Goal: Task Accomplishment & Management: Manage account settings

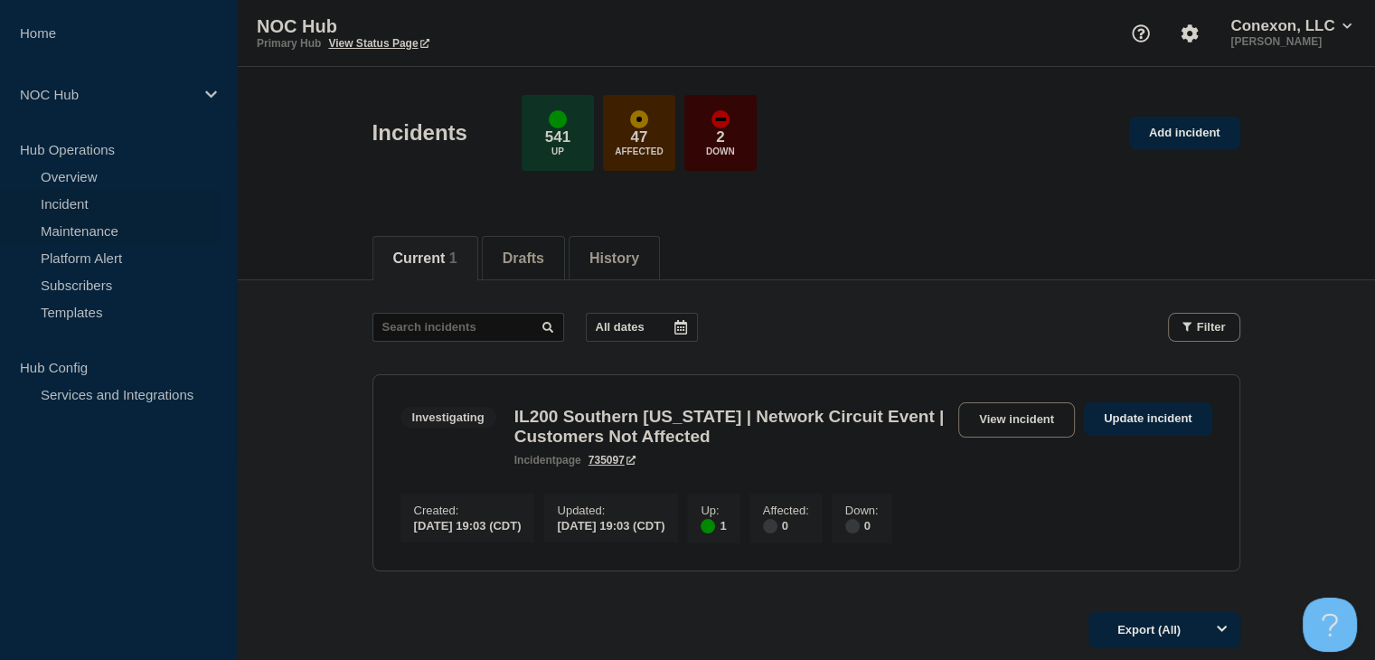
click at [86, 231] on link "Maintenance" at bounding box center [109, 230] width 219 height 27
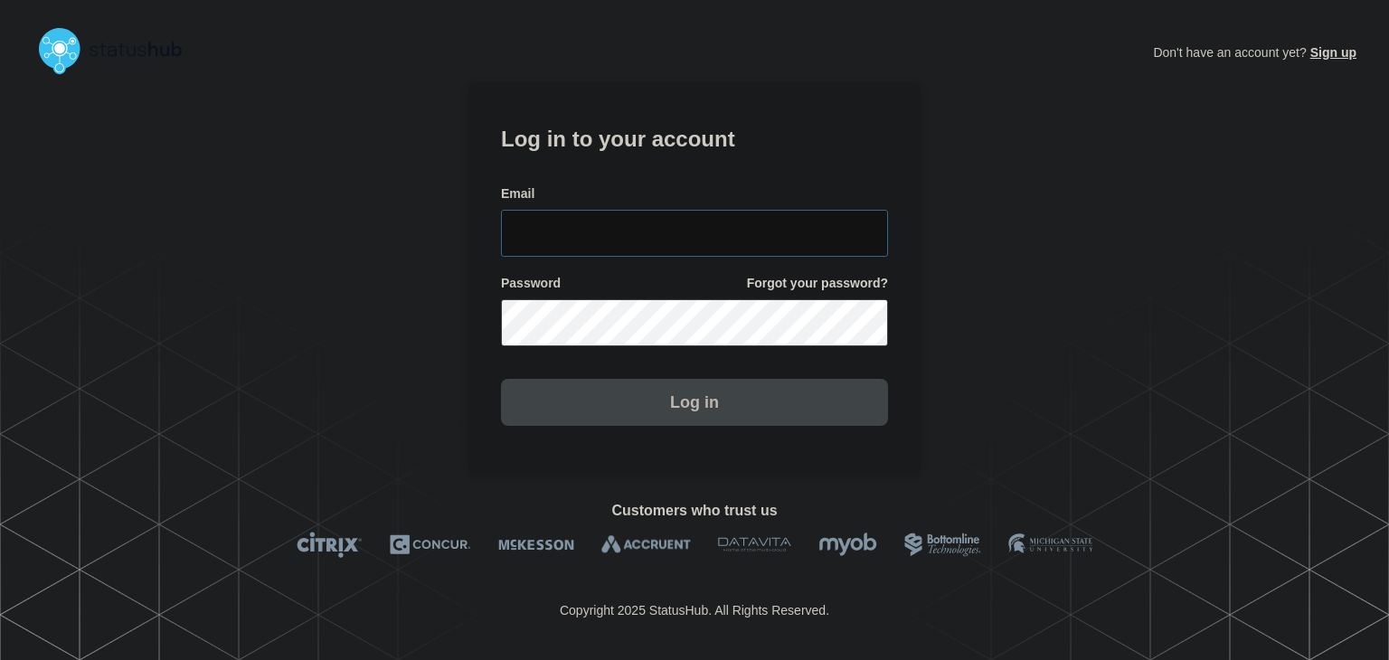
type input "amanda.mckeehan@conexon.us"
click at [684, 410] on button "Log in" at bounding box center [694, 402] width 387 height 47
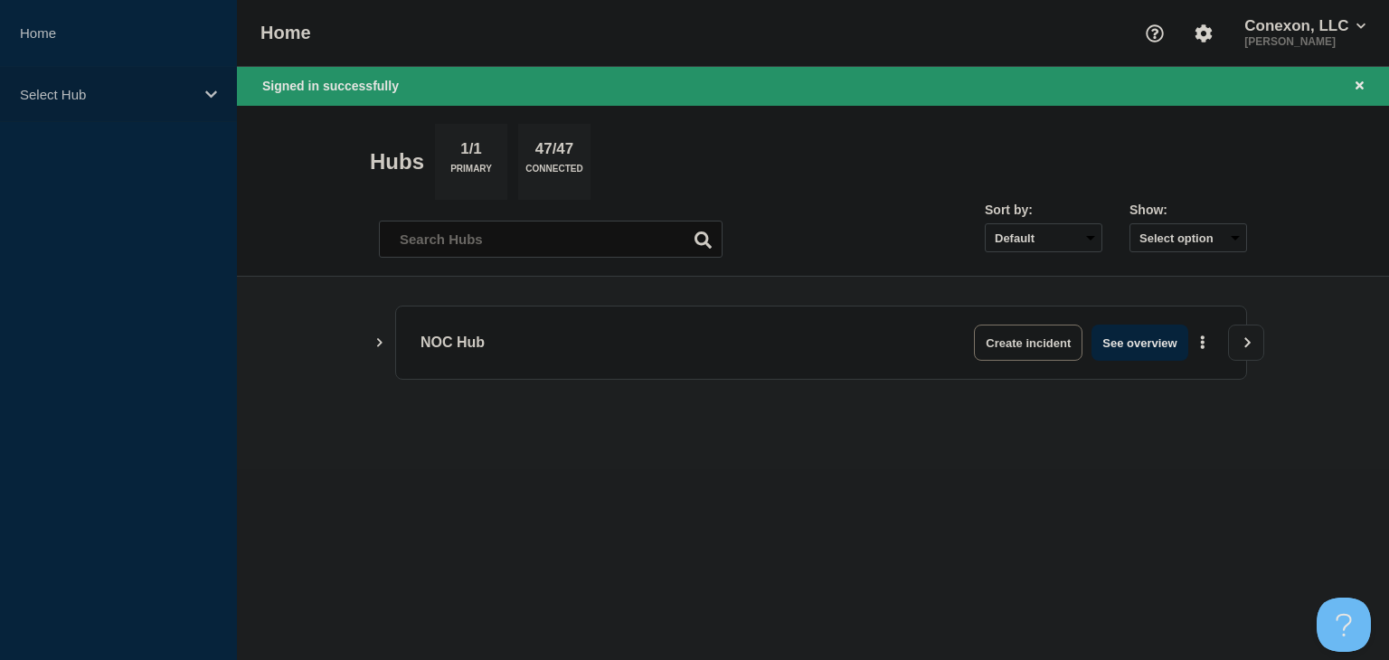
click at [72, 100] on p "Select Hub" at bounding box center [107, 94] width 174 height 15
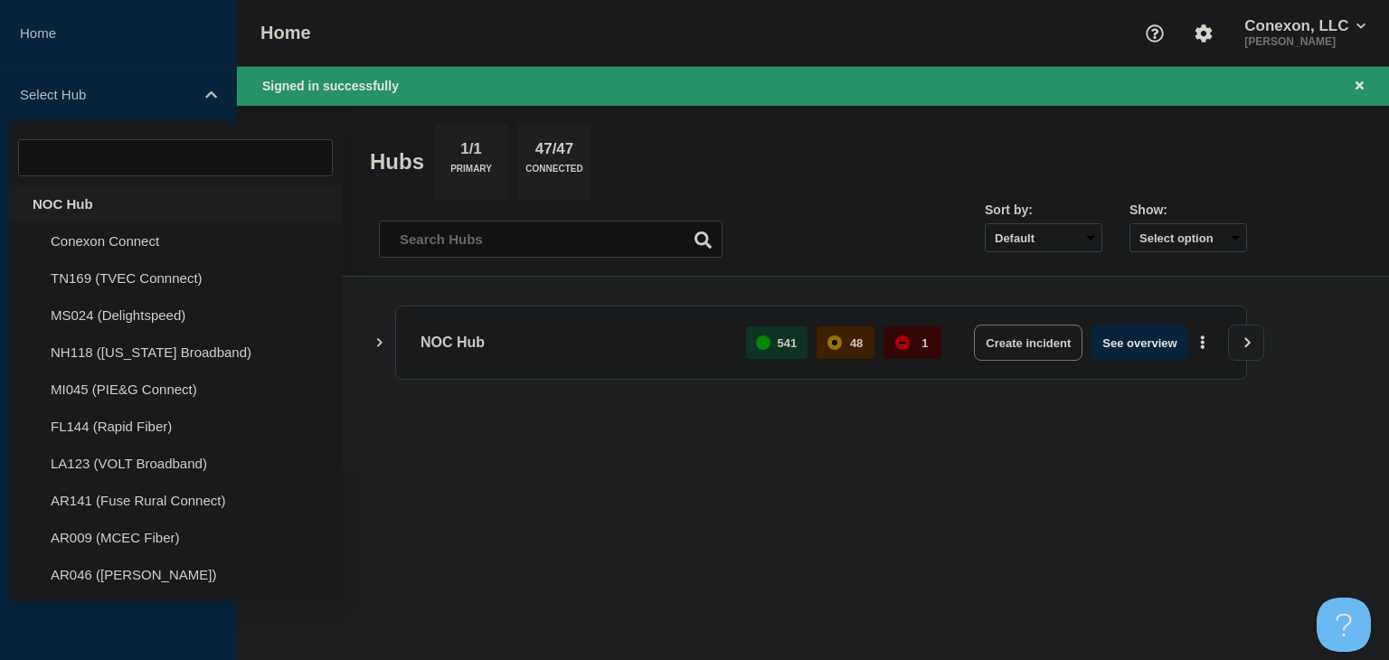
click at [90, 191] on div "NOC Hub" at bounding box center [175, 203] width 333 height 37
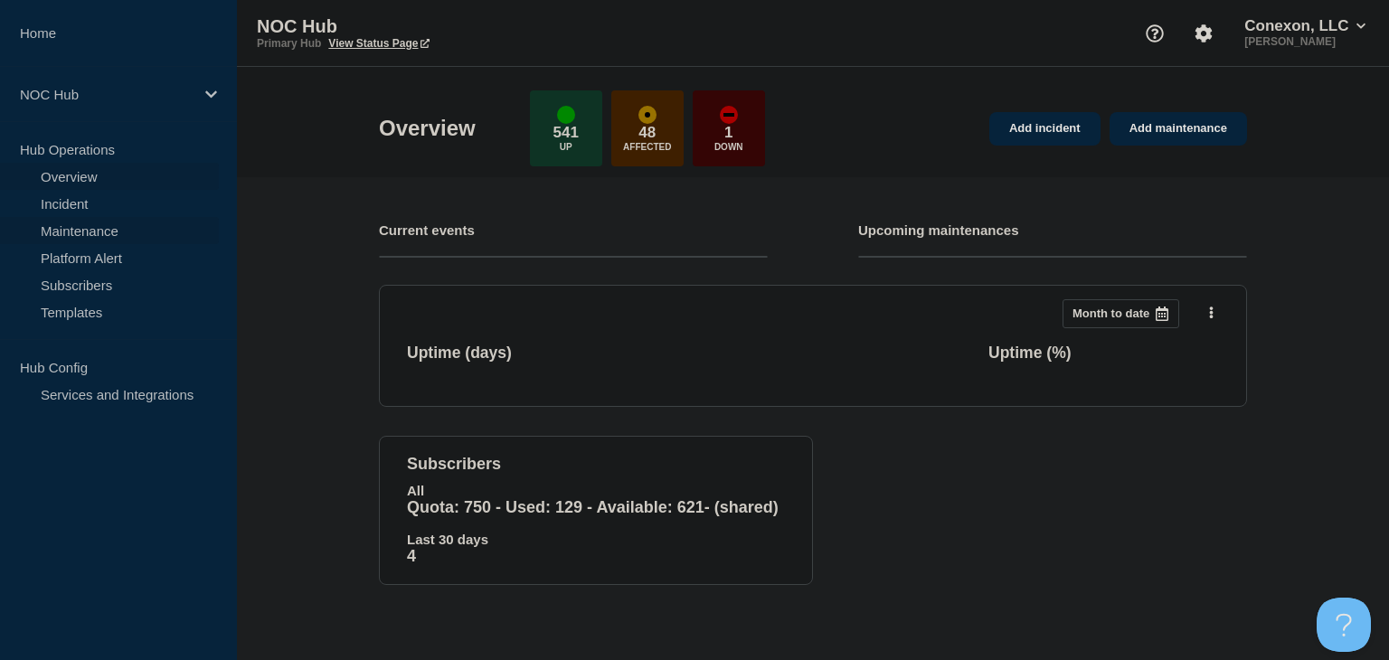
click at [84, 236] on link "Maintenance" at bounding box center [109, 230] width 219 height 27
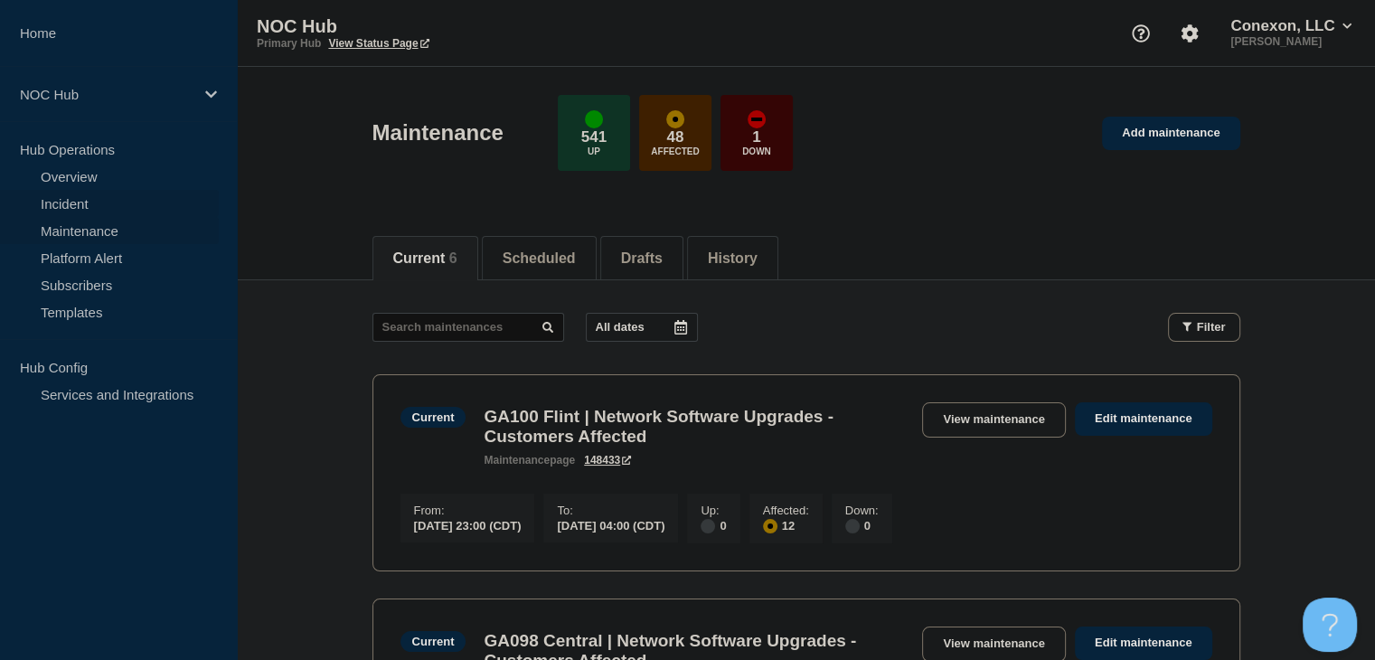
click at [98, 207] on link "Incident" at bounding box center [109, 203] width 219 height 27
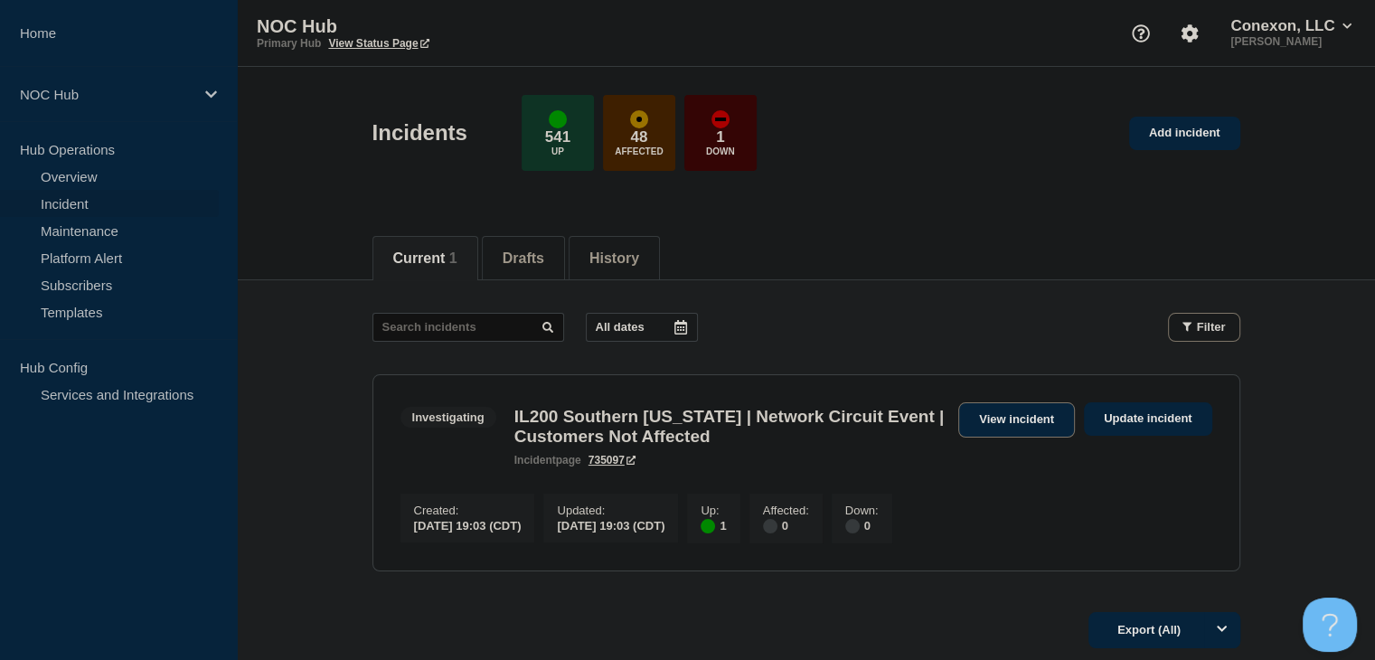
click at [1042, 417] on link "View incident" at bounding box center [1017, 419] width 117 height 35
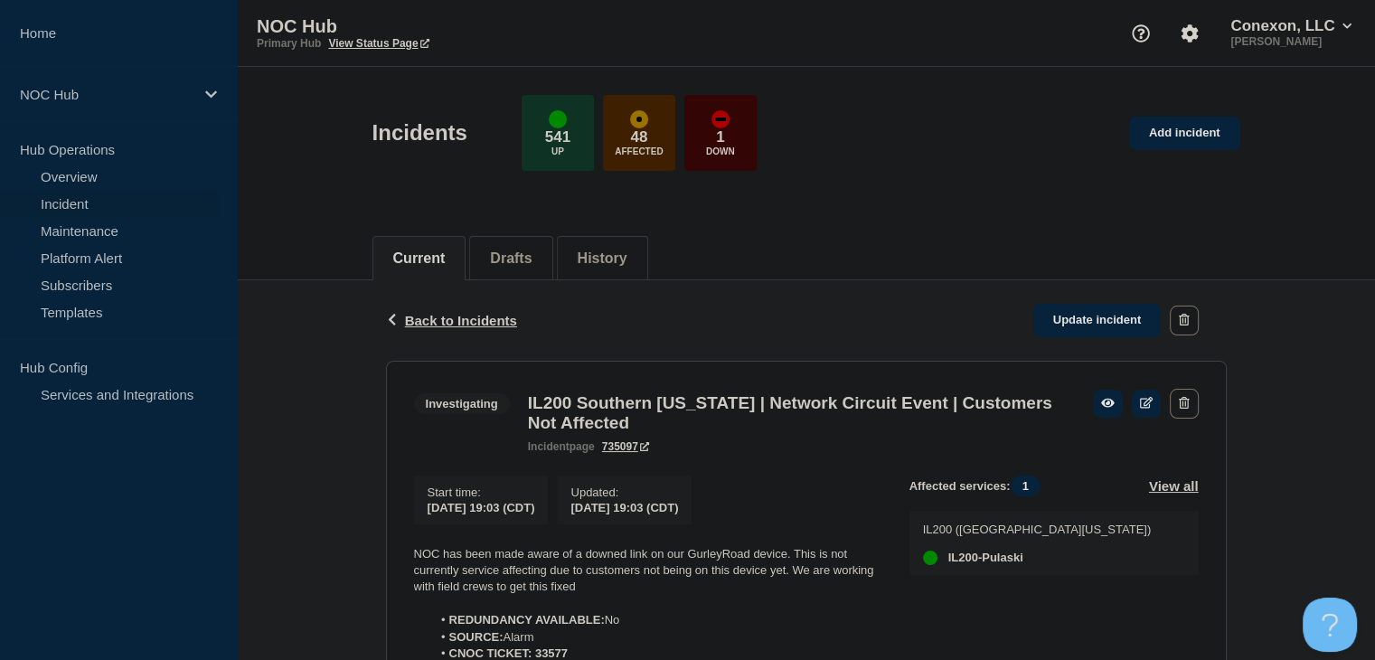
click at [825, 266] on div "Current Drafts History" at bounding box center [807, 248] width 868 height 61
click at [80, 236] on link "Maintenance" at bounding box center [109, 230] width 219 height 27
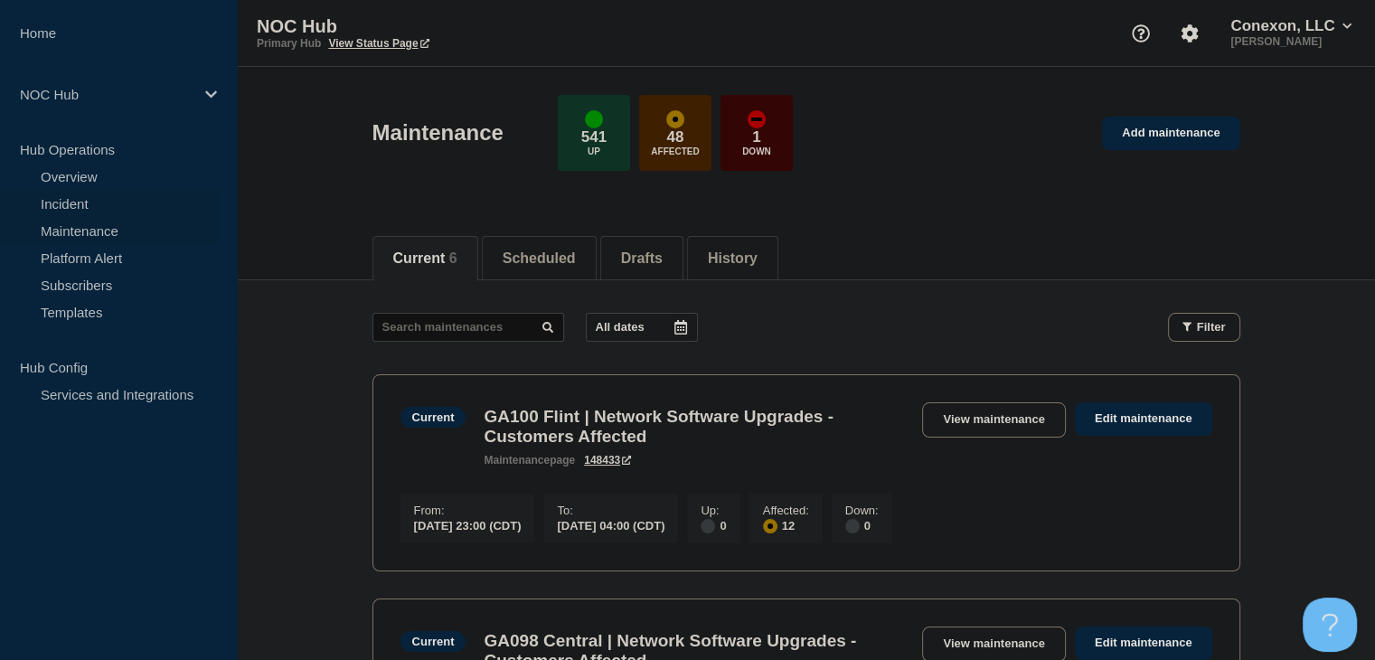
click at [71, 203] on link "Incident" at bounding box center [109, 203] width 219 height 27
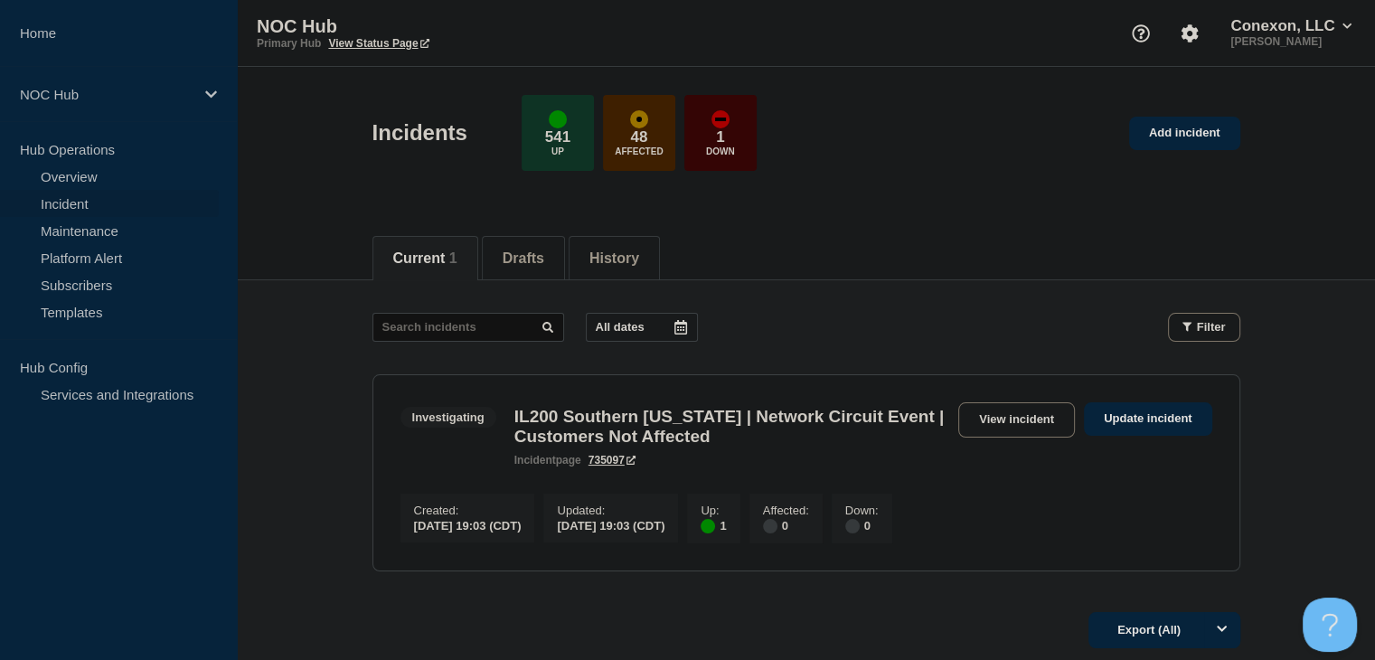
click at [649, 426] on h3 "IL200 Southern [US_STATE] | Network Circuit Event | Customers Not Affected" at bounding box center [732, 427] width 435 height 40
click at [995, 430] on link "View incident" at bounding box center [1017, 419] width 117 height 35
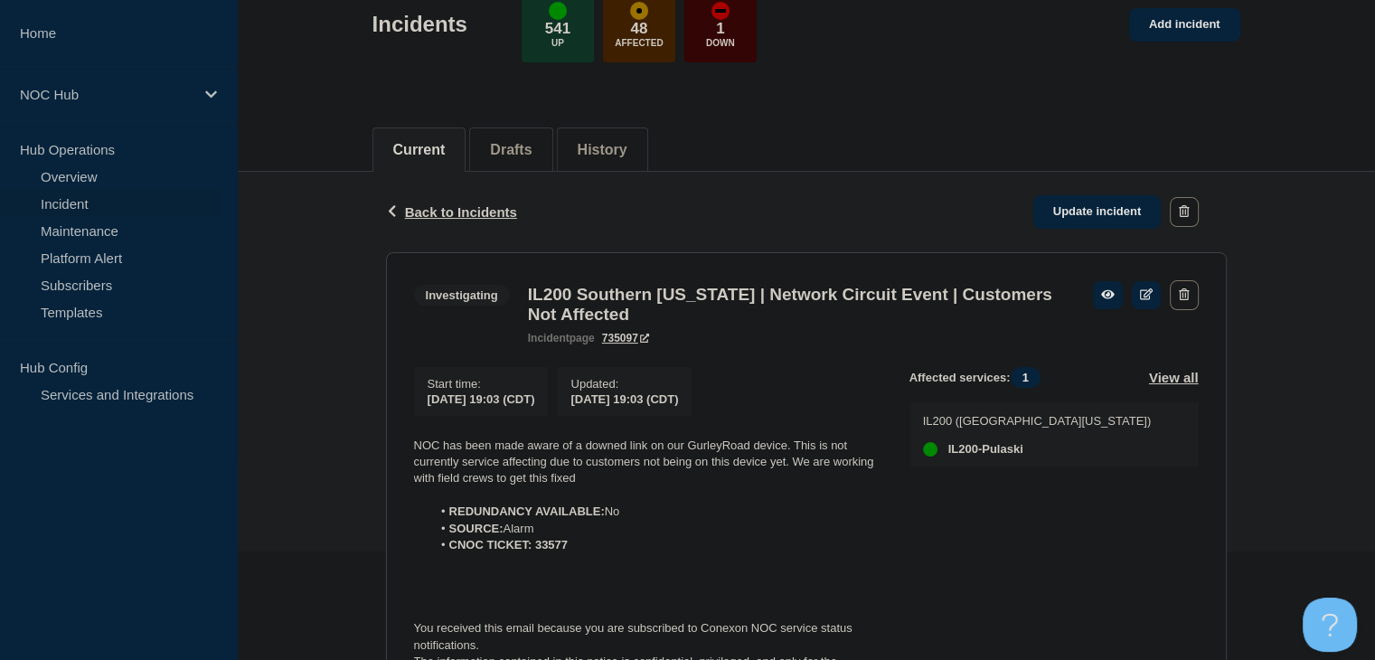
scroll to position [246, 0]
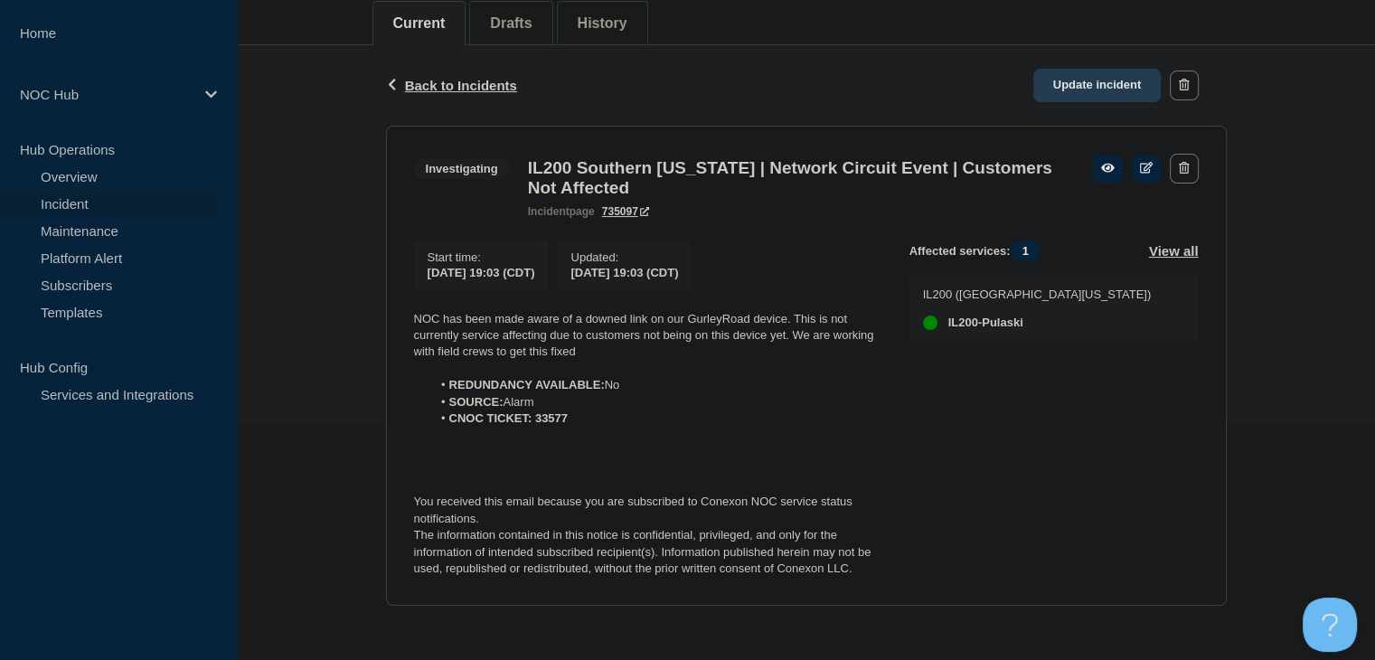
click at [1092, 69] on link "Update incident" at bounding box center [1098, 85] width 128 height 33
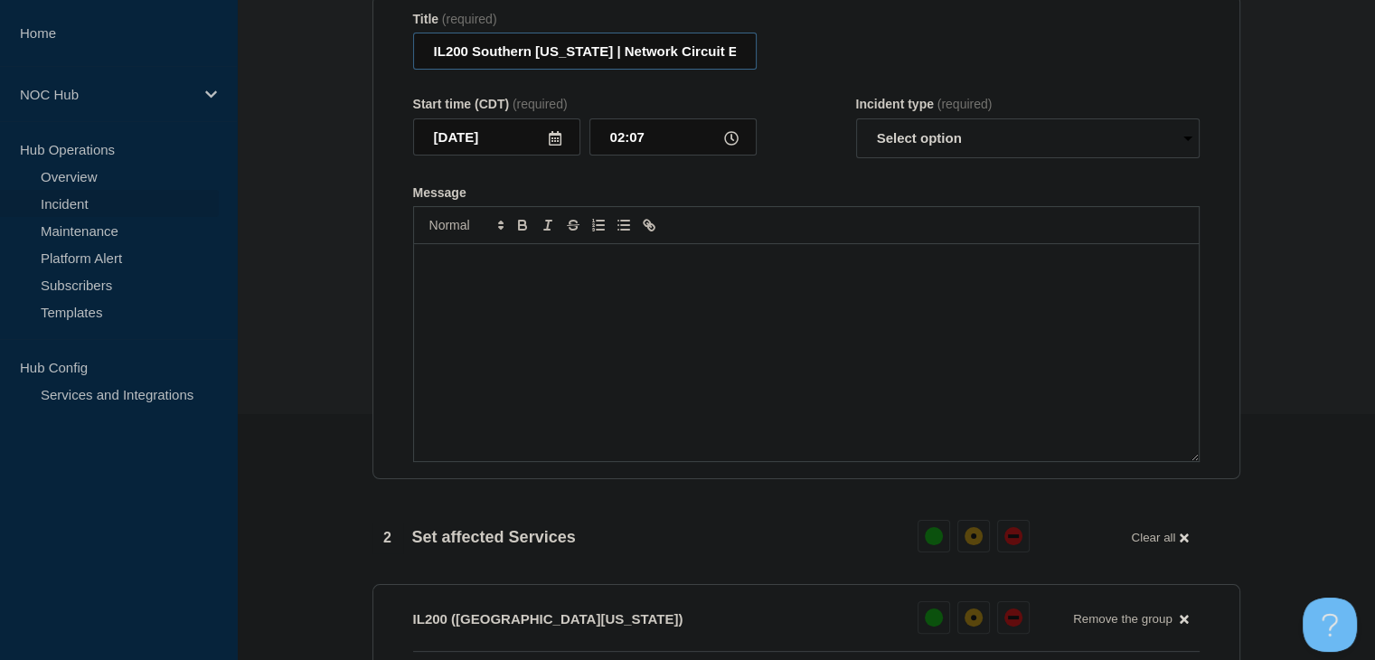
click at [713, 66] on input "IL200 Southern [US_STATE] | Network Circuit Event | Customers Not Affected" at bounding box center [585, 51] width 344 height 37
type input "IL200 (Southern Illinois) | Incident | Non-Customer Affecting"
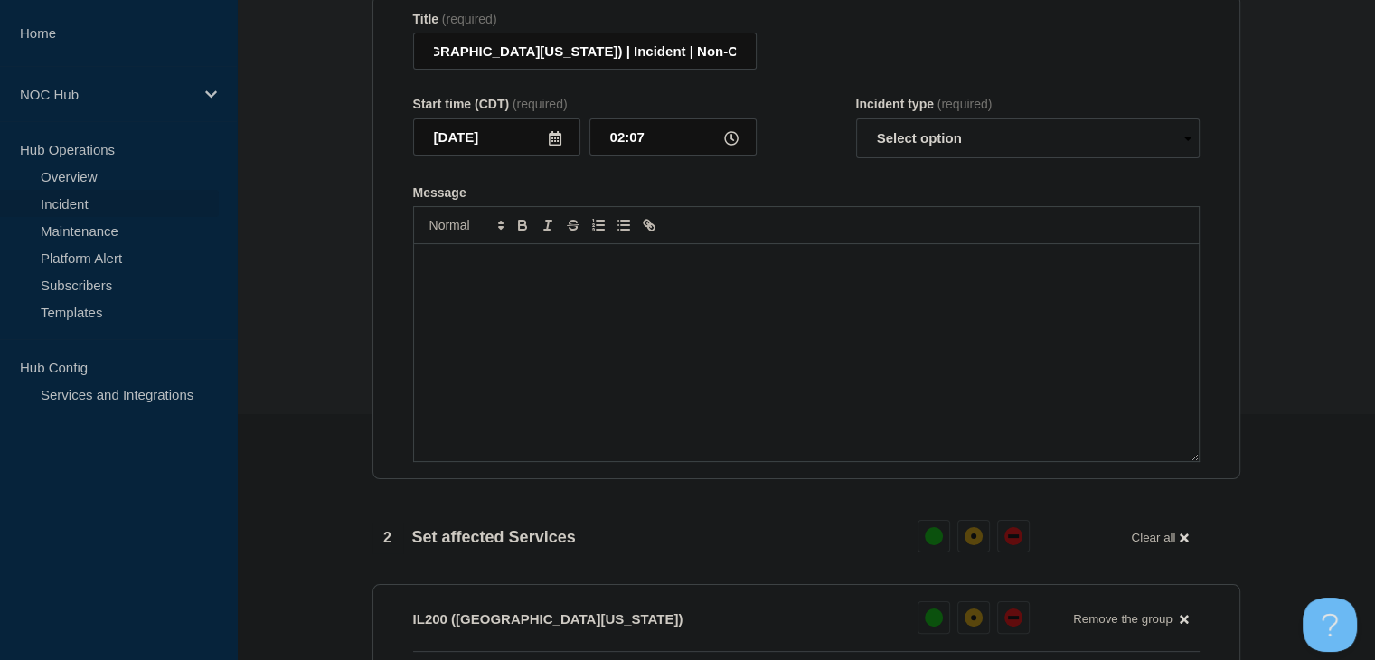
scroll to position [0, 0]
click at [1262, 354] on section "1 Provide details Title (required) IL200 (Southern Illinois) | Incident | Non-C…" at bounding box center [806, 573] width 1138 height 1277
click at [1025, 146] on select "Select option Investigating Identified Monitoring Resolved" at bounding box center [1028, 138] width 344 height 40
select select "investigating"
click at [856, 129] on select "Select option Investigating Identified Monitoring Resolved" at bounding box center [1028, 138] width 344 height 40
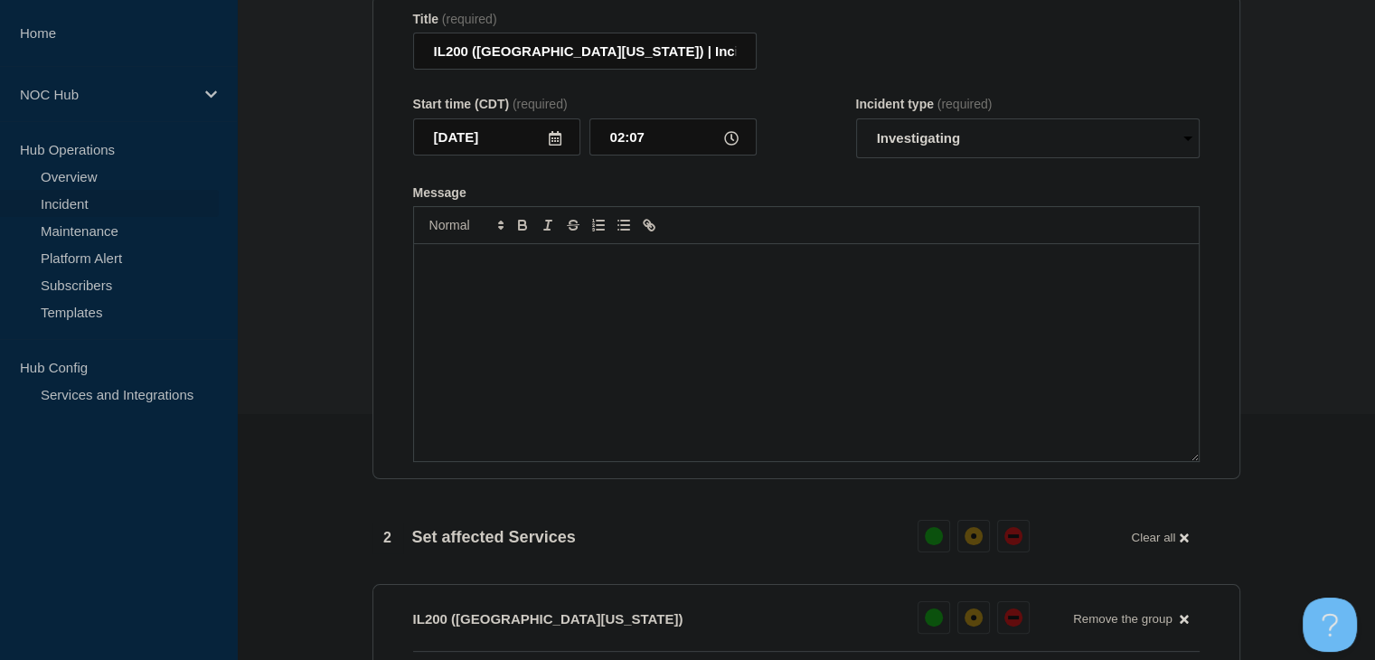
click at [636, 354] on div "Message" at bounding box center [806, 352] width 785 height 217
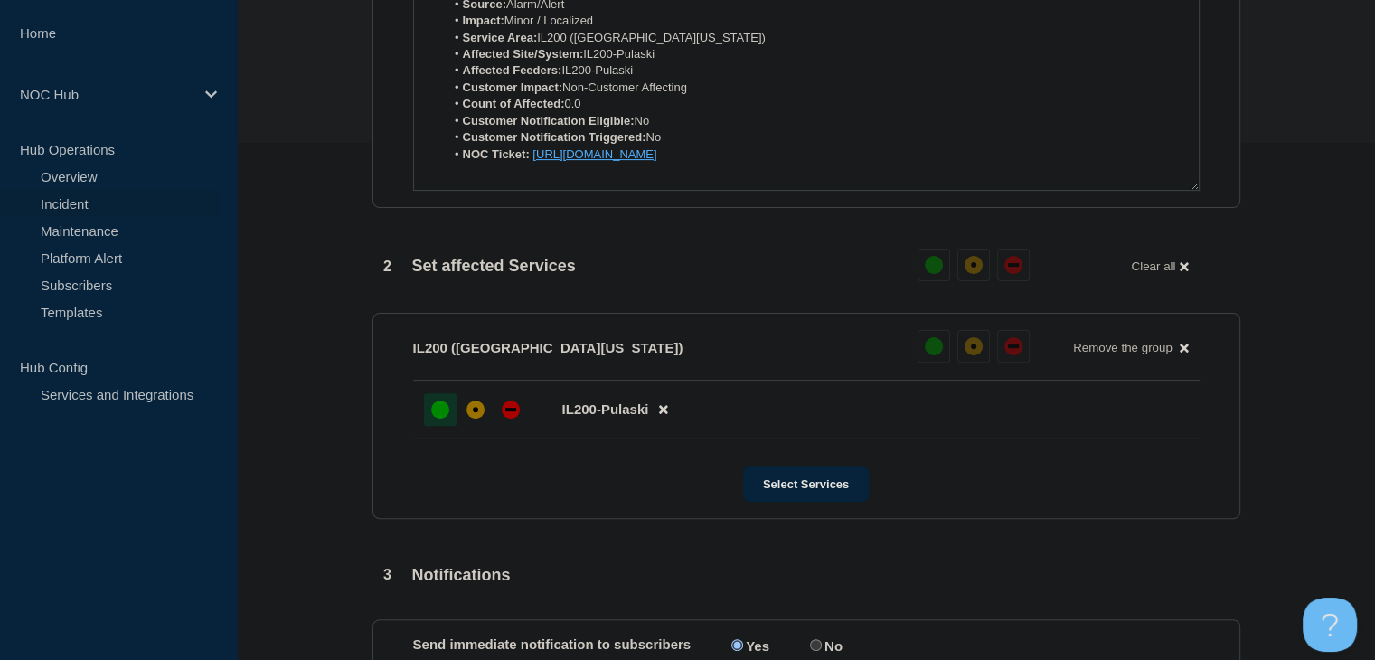
scroll to position [842, 0]
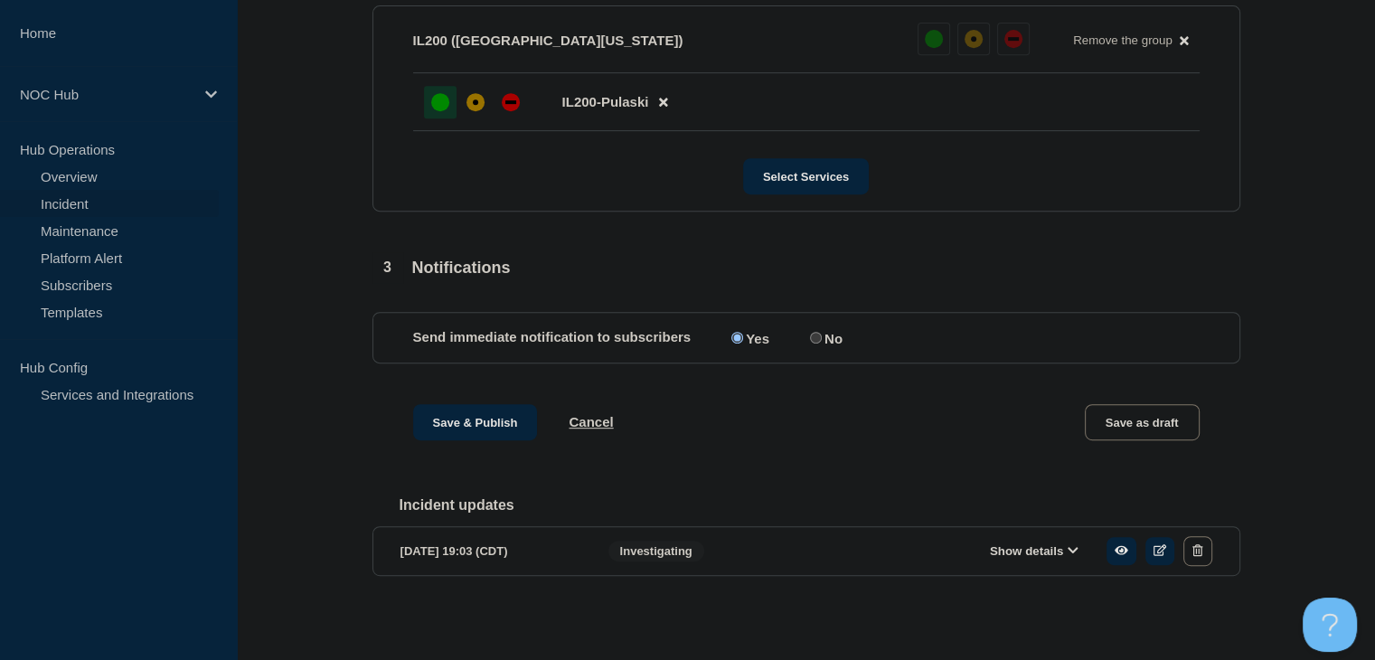
click at [1040, 553] on button "Show details" at bounding box center [1034, 550] width 99 height 15
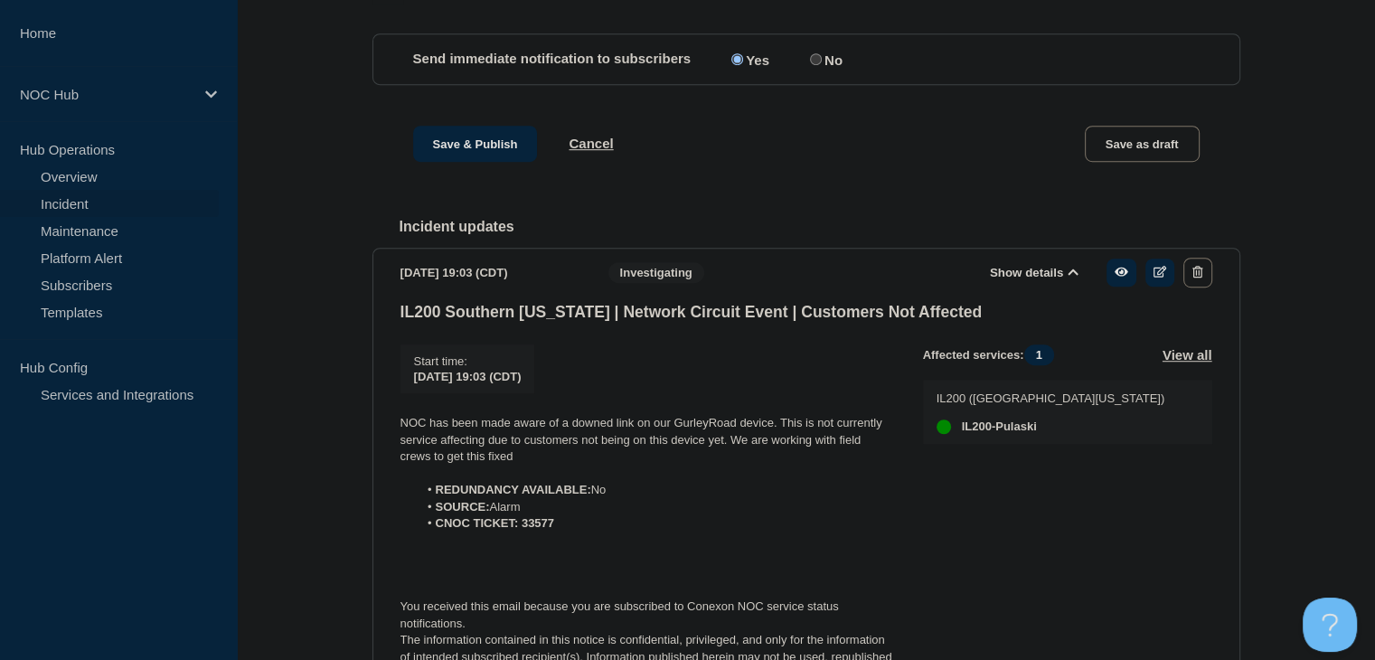
scroll to position [1254, 0]
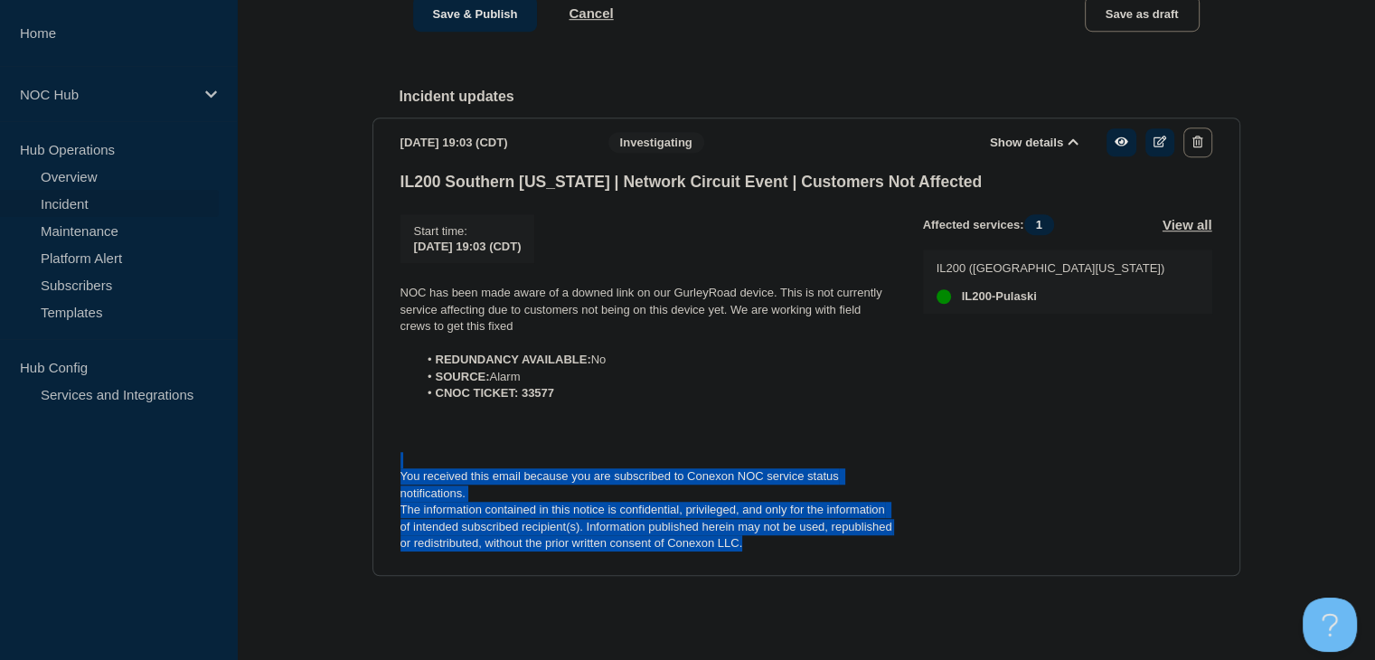
drag, startPoint x: 789, startPoint y: 547, endPoint x: 382, endPoint y: 468, distance: 415.5
click at [382, 468] on section "2025-10-14 19:03 (CDT) Show details Investigating IL200 Southern Illinois | Net…" at bounding box center [807, 347] width 868 height 459
copy div "You received this email because you are subscribed to Conexon NOC service statu…"
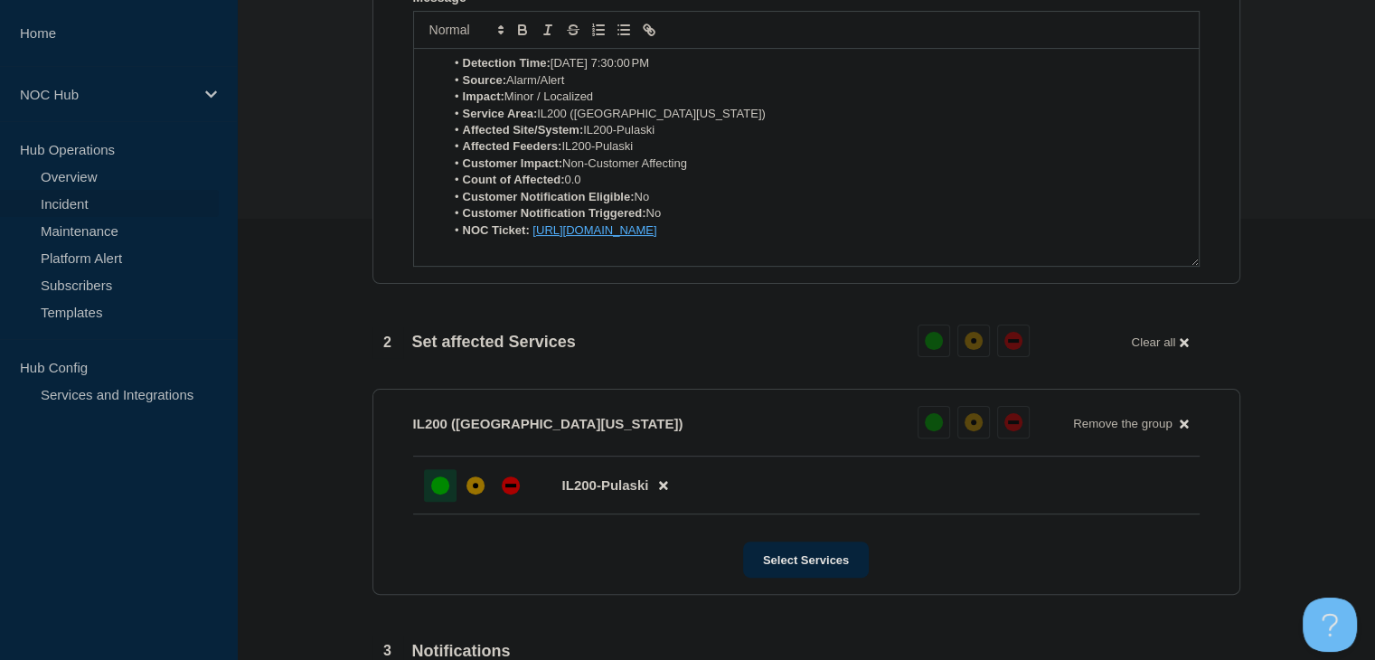
scroll to position [440, 0]
click at [476, 286] on section "Title (required) IL200 (Southern Illinois) | Incident | Non-Customer Affecting …" at bounding box center [807, 43] width 868 height 486
click at [467, 267] on div "Detection Time: Oct 14, 2025, 7:30:00 PM Source: Alarm/Alert Impact: Minor / Lo…" at bounding box center [806, 158] width 785 height 217
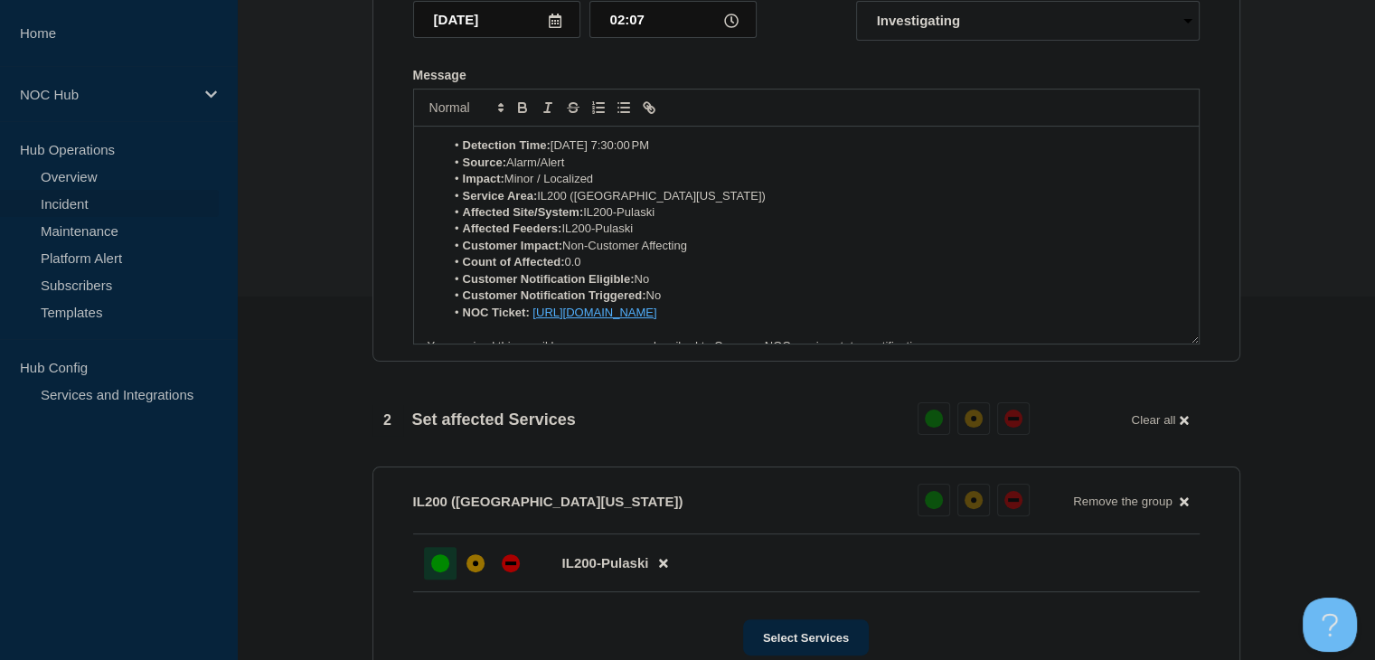
scroll to position [260, 0]
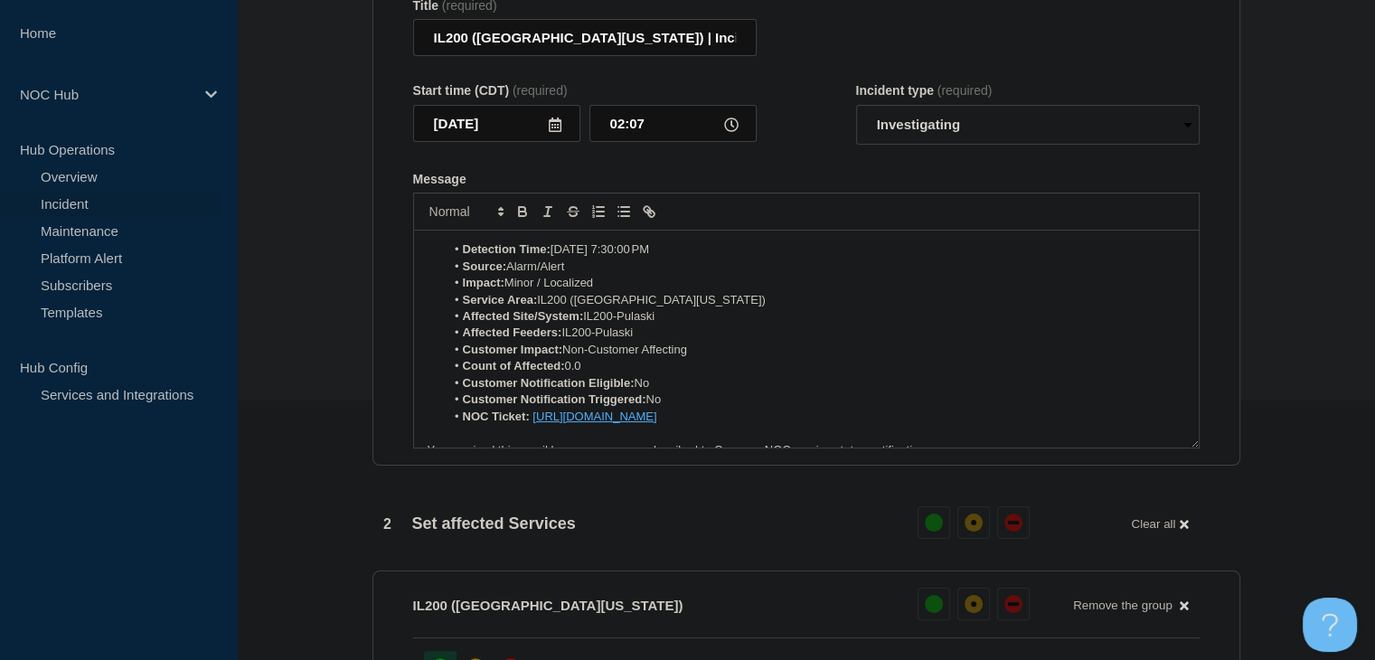
click at [463, 256] on span "Message" at bounding box center [463, 249] width 0 height 16
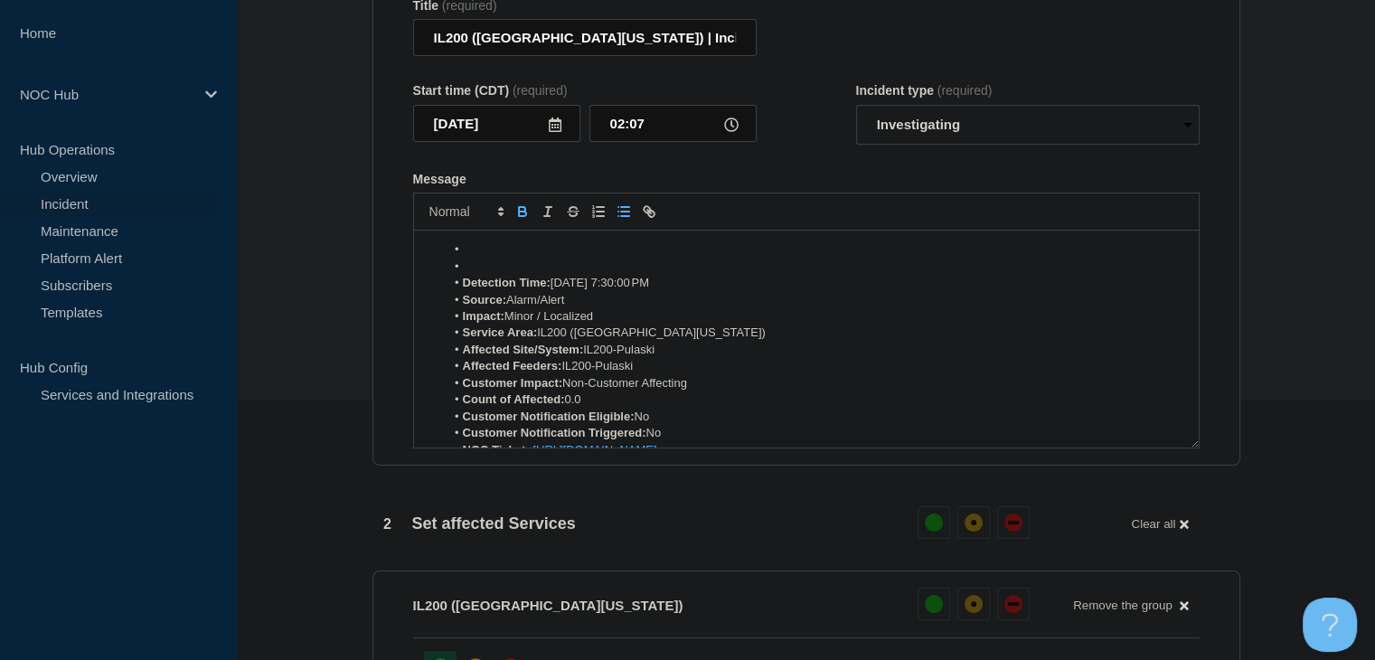
click at [463, 256] on span "Message" at bounding box center [463, 249] width 0 height 16
click at [484, 274] on li "Message" at bounding box center [815, 267] width 741 height 16
click at [477, 258] on li "Message" at bounding box center [815, 249] width 741 height 16
click at [498, 244] on div "Detection Time: Oct 14, 2025, 7:30:00 PM Source: Alarm/Alert Impact: Minor / Lo…" at bounding box center [806, 339] width 785 height 217
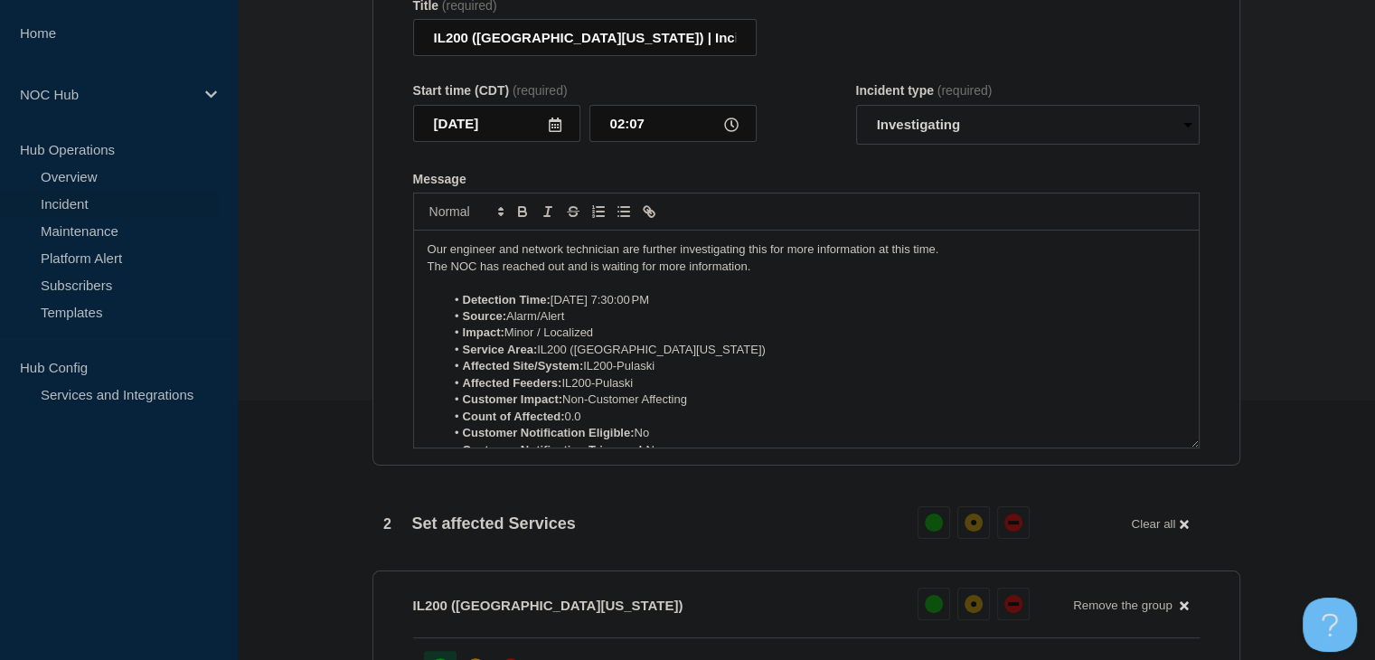
scroll to position [621, 0]
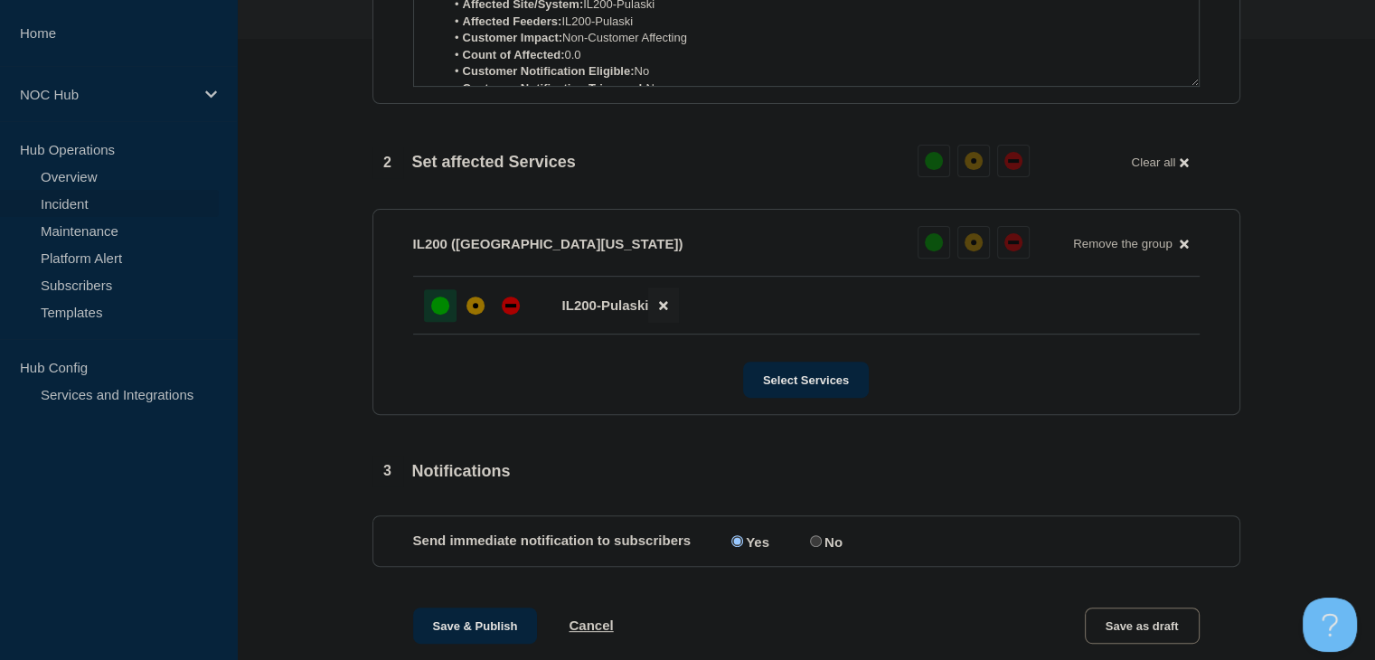
click at [662, 311] on icon at bounding box center [663, 305] width 8 height 12
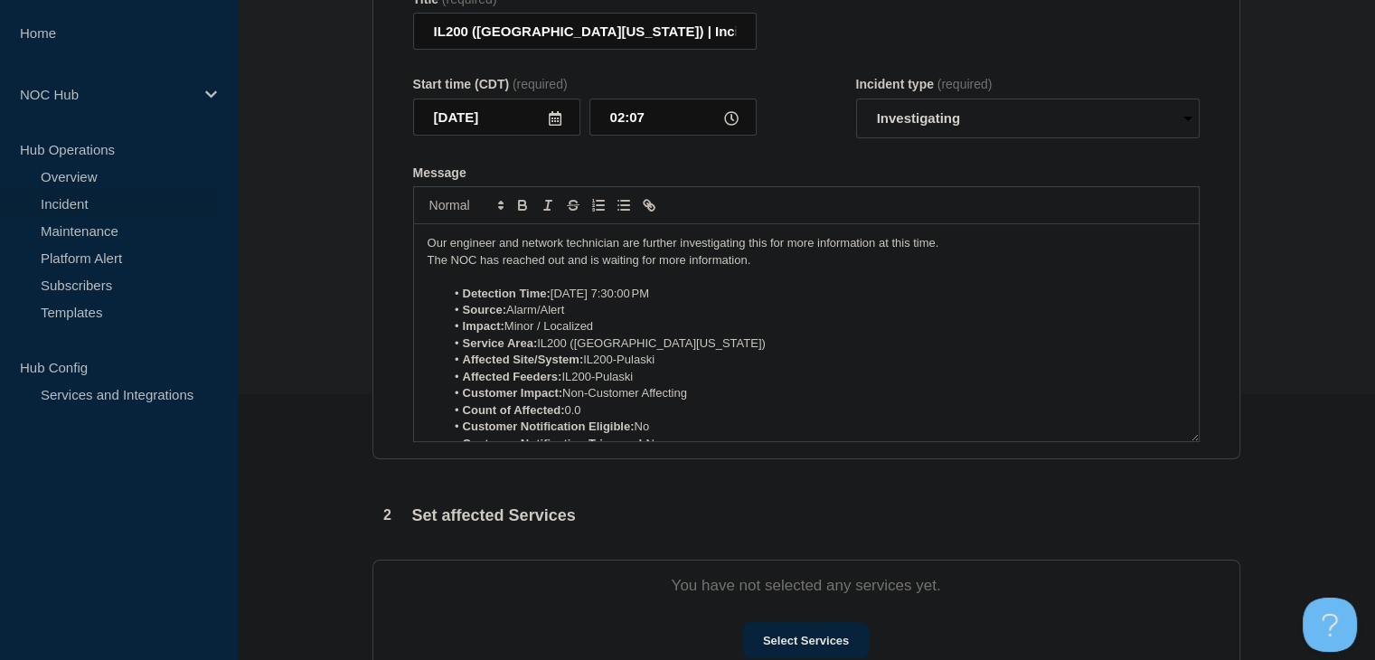
scroll to position [362, 0]
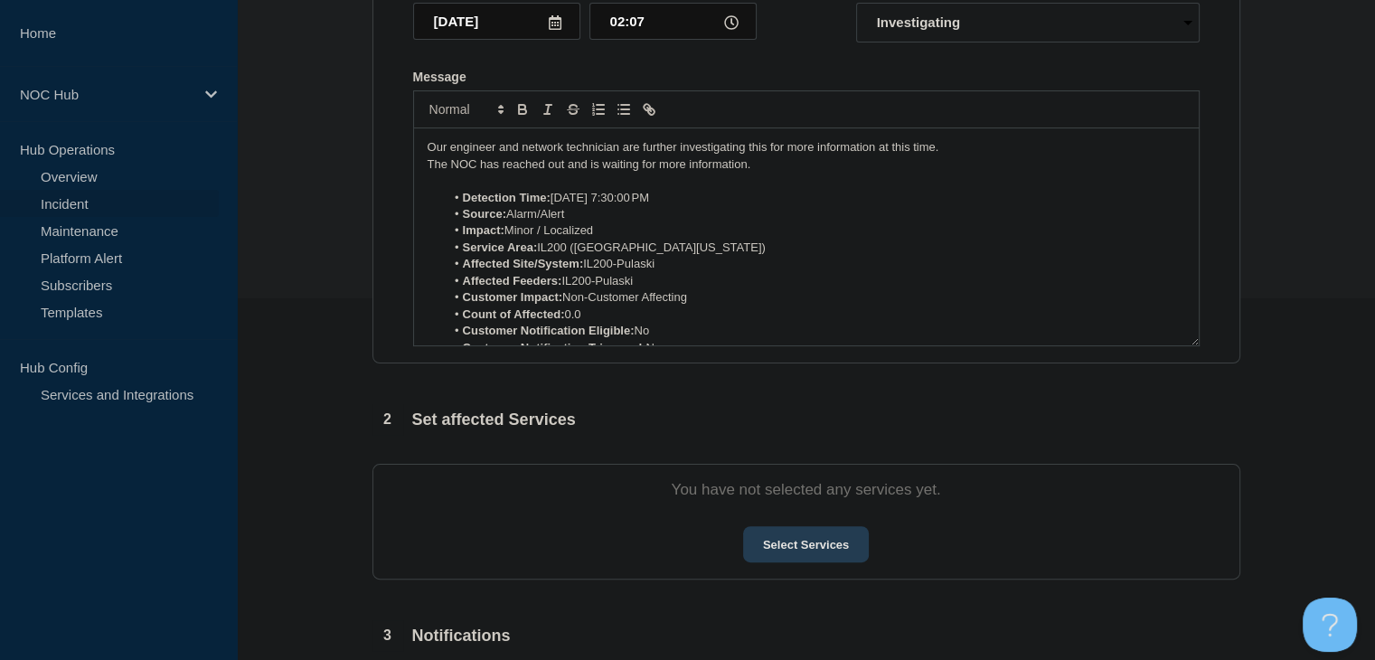
click at [785, 541] on button "Select Services" at bounding box center [806, 544] width 126 height 36
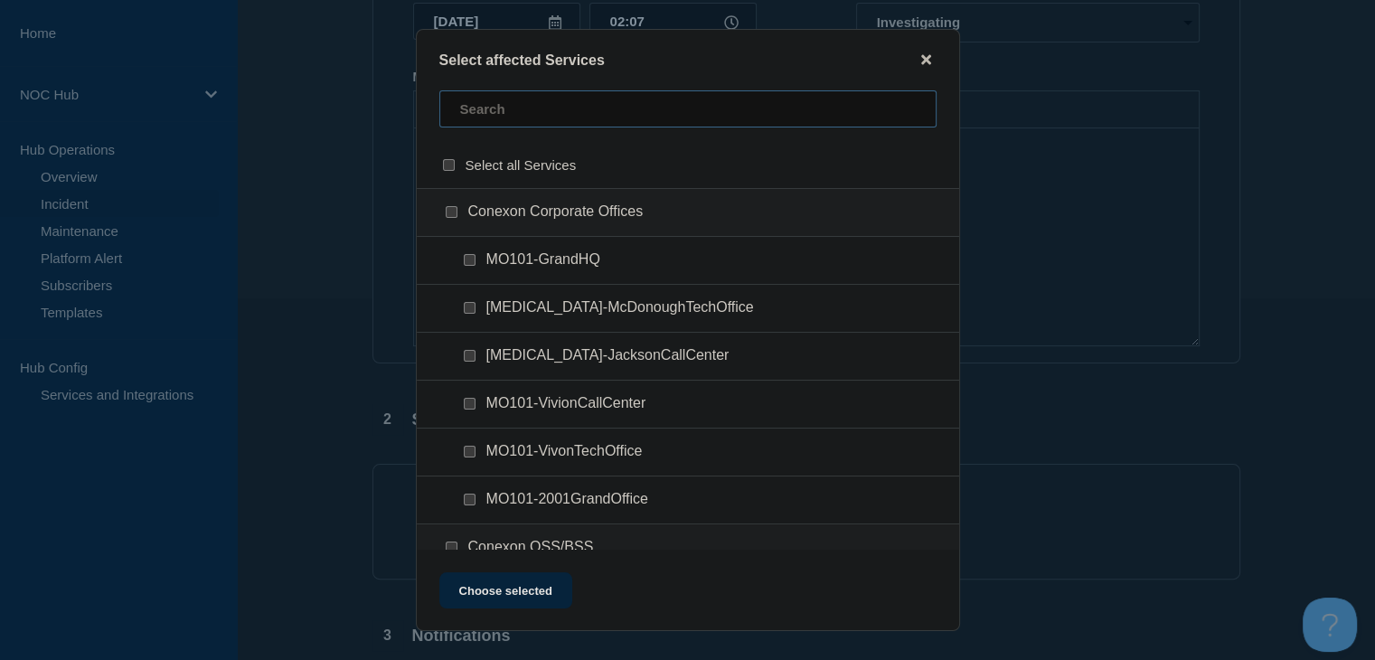
click at [521, 122] on input "text" at bounding box center [687, 108] width 497 height 37
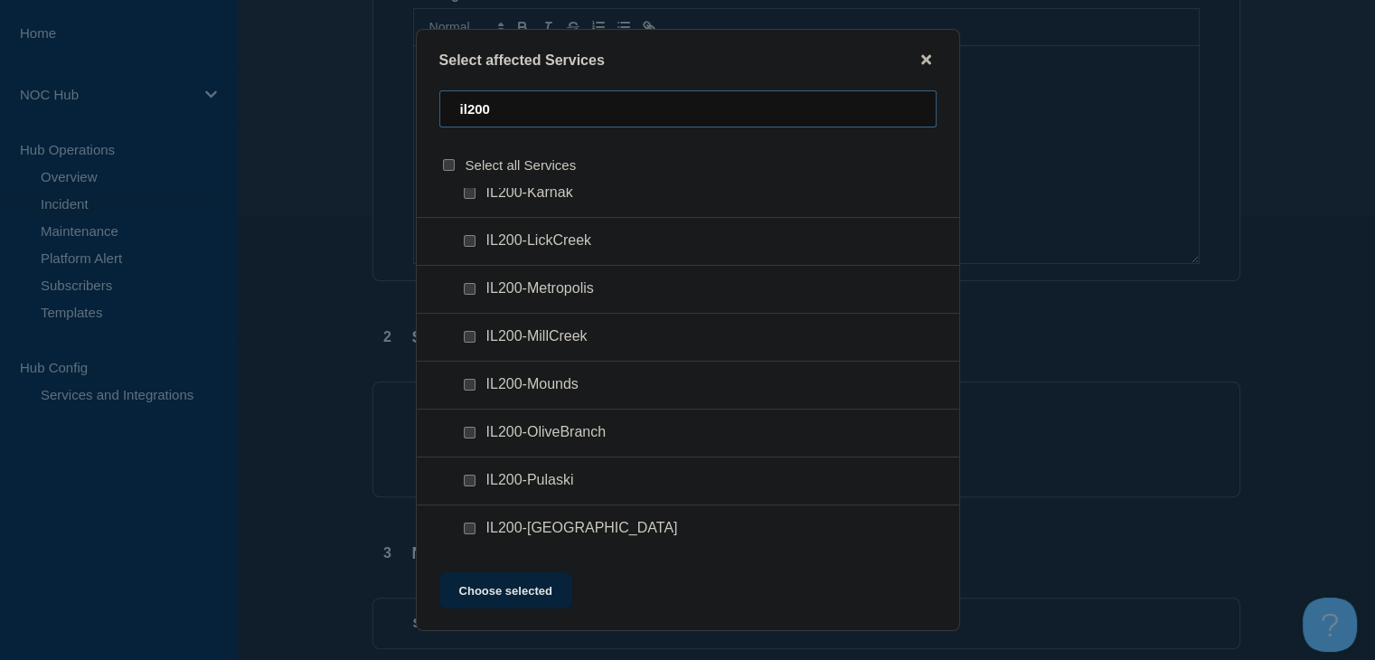
scroll to position [543, 0]
type input "il200"
click at [468, 472] on div at bounding box center [473, 481] width 26 height 18
click at [468, 479] on input "IL200-Pulaski checkbox" at bounding box center [470, 481] width 12 height 12
checkbox input "true"
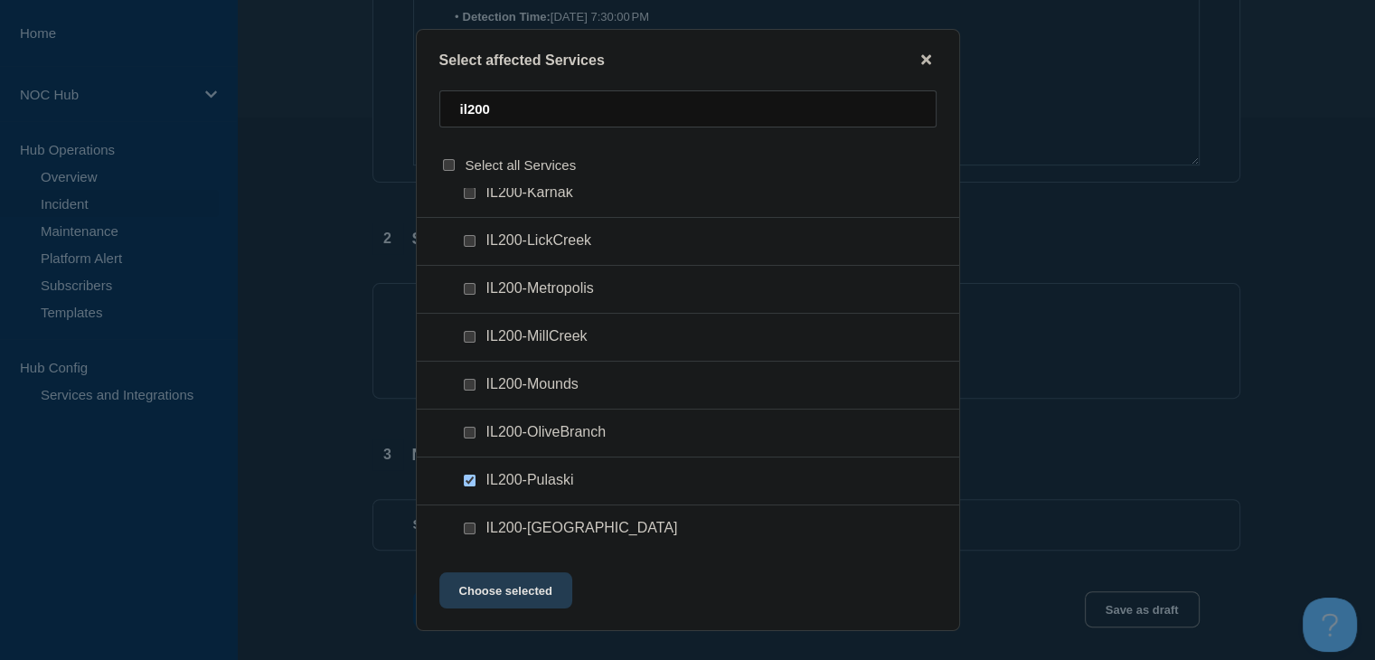
click at [472, 596] on button "Choose selected" at bounding box center [505, 590] width 133 height 36
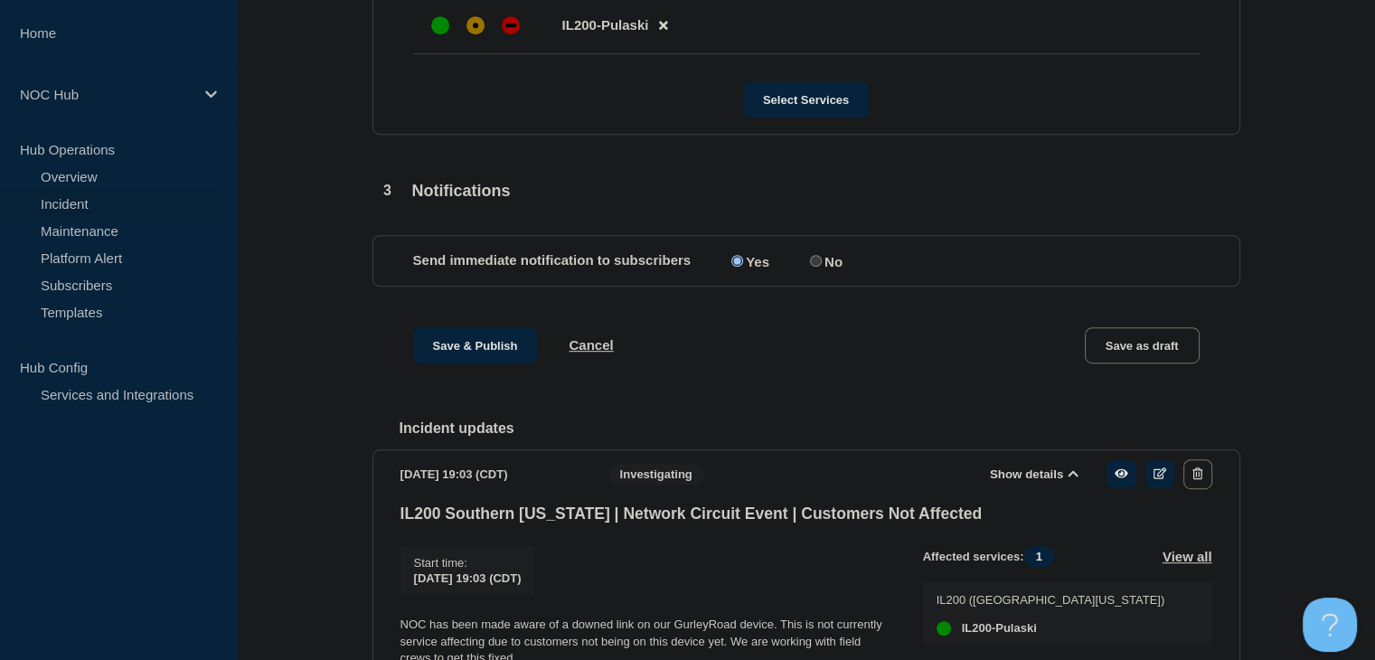
scroll to position [904, 0]
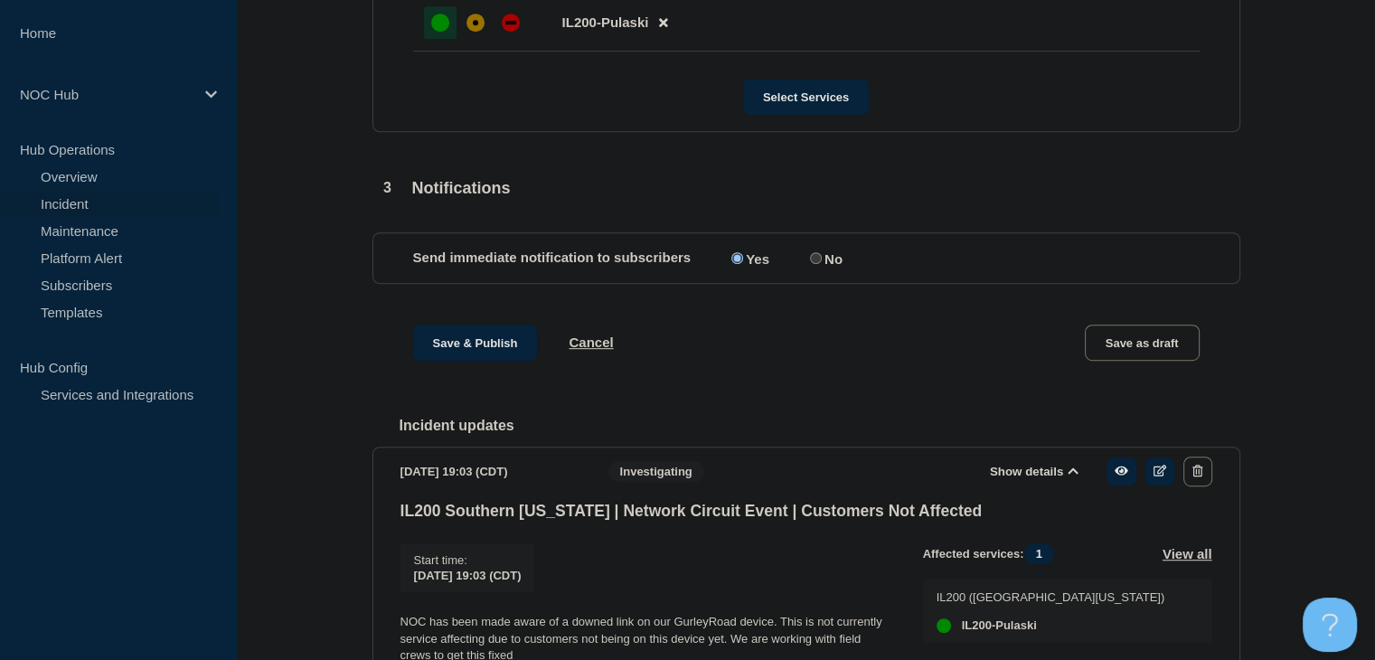
click at [434, 39] on div at bounding box center [440, 22] width 33 height 33
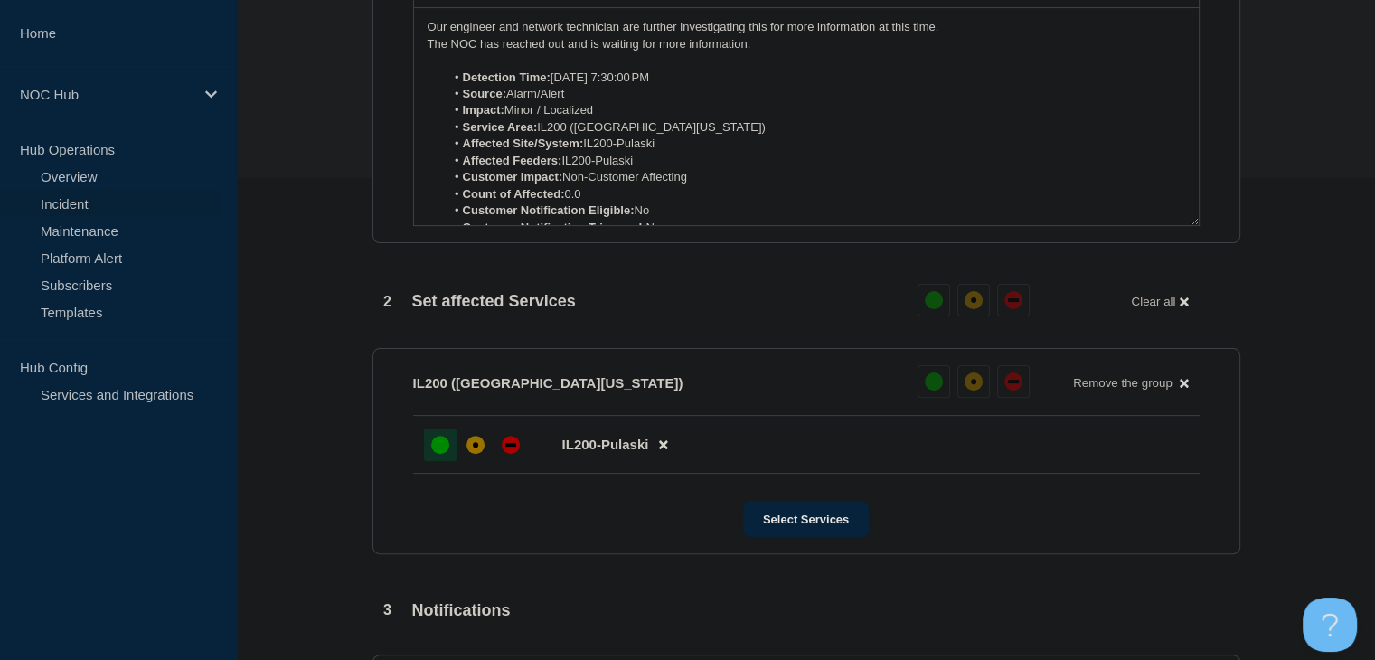
scroll to position [814, 0]
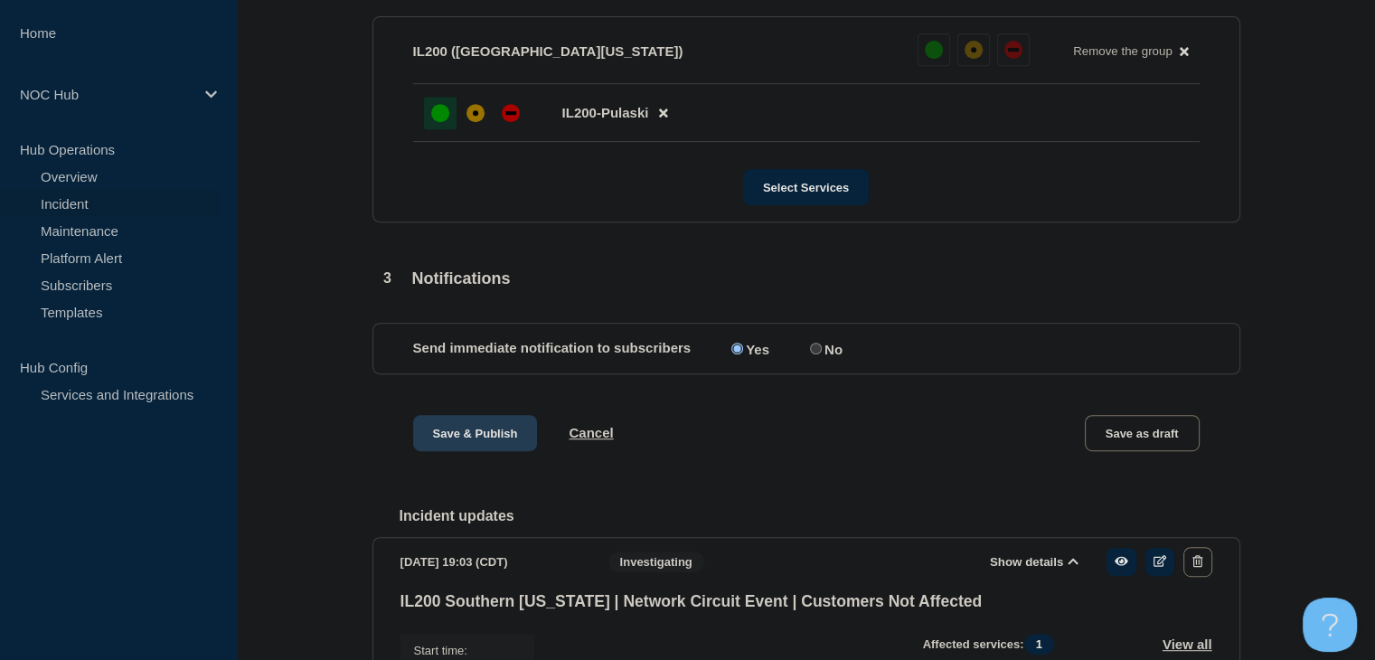
click at [481, 447] on button "Save & Publish" at bounding box center [475, 433] width 125 height 36
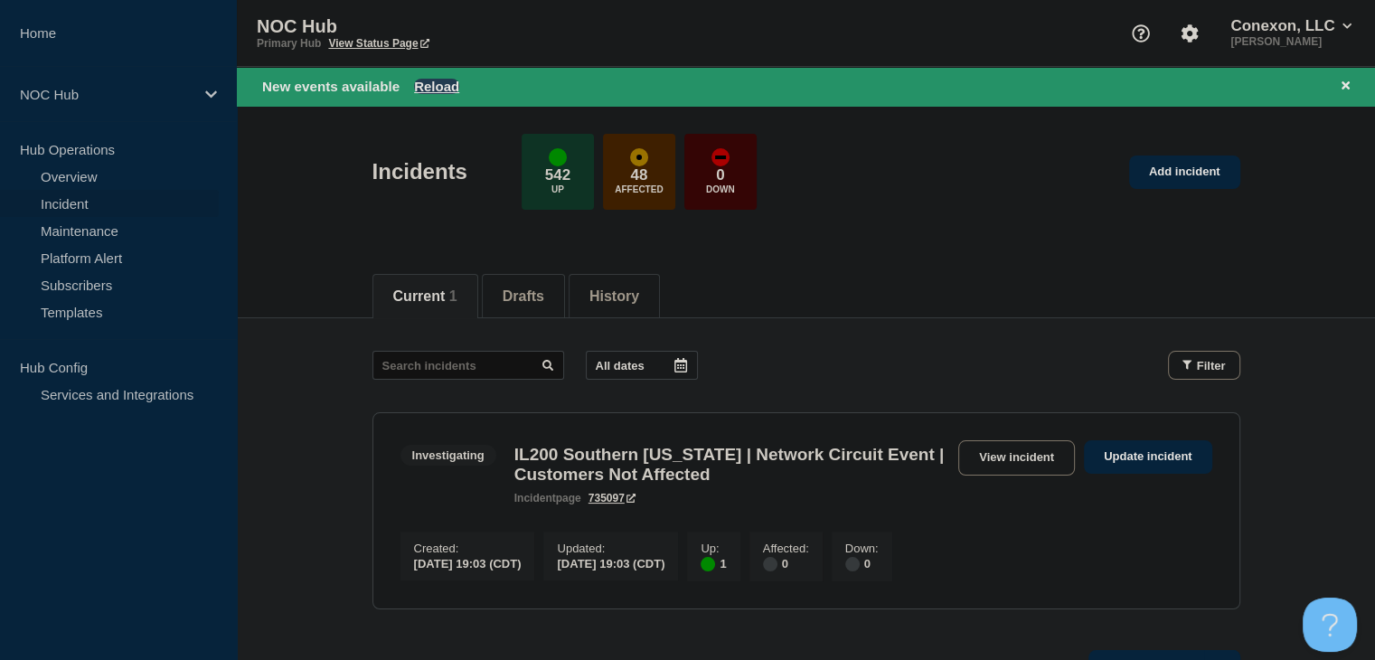
click at [441, 90] on button "Reload" at bounding box center [436, 86] width 45 height 15
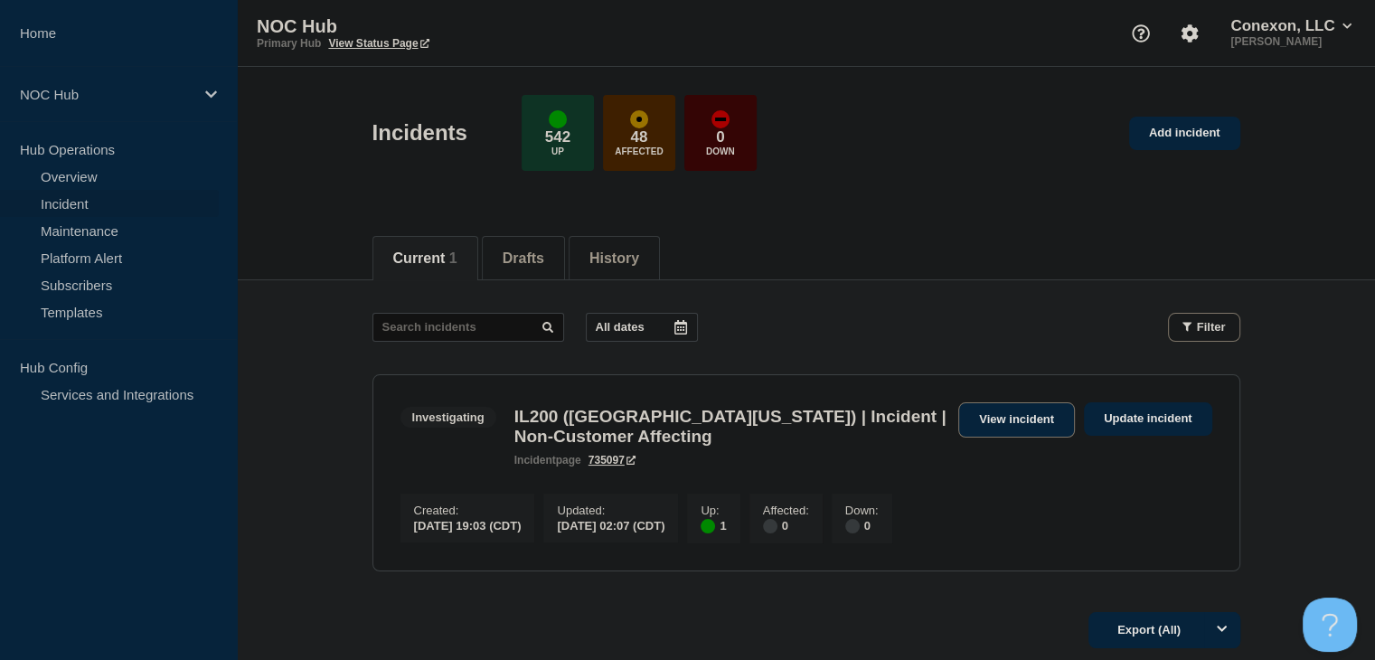
click at [1052, 428] on link "View incident" at bounding box center [1017, 419] width 117 height 35
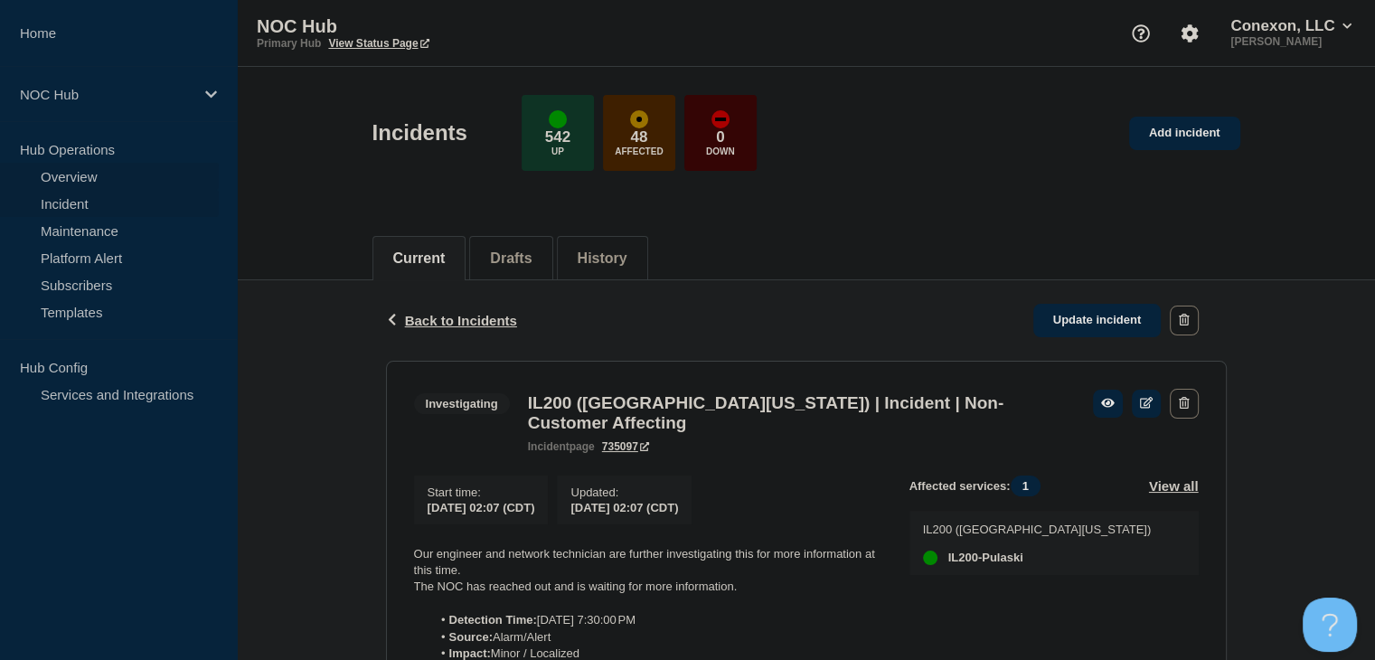
click at [119, 180] on link "Overview" at bounding box center [109, 176] width 219 height 27
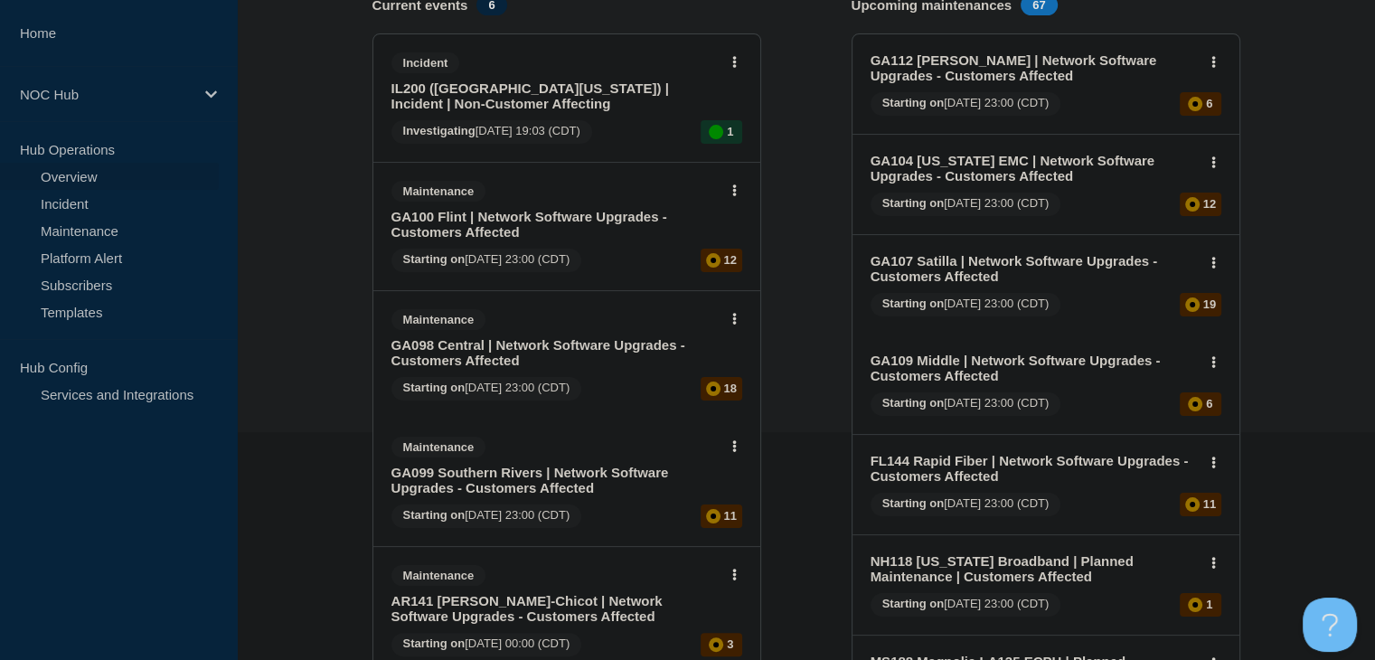
scroll to position [271, 0]
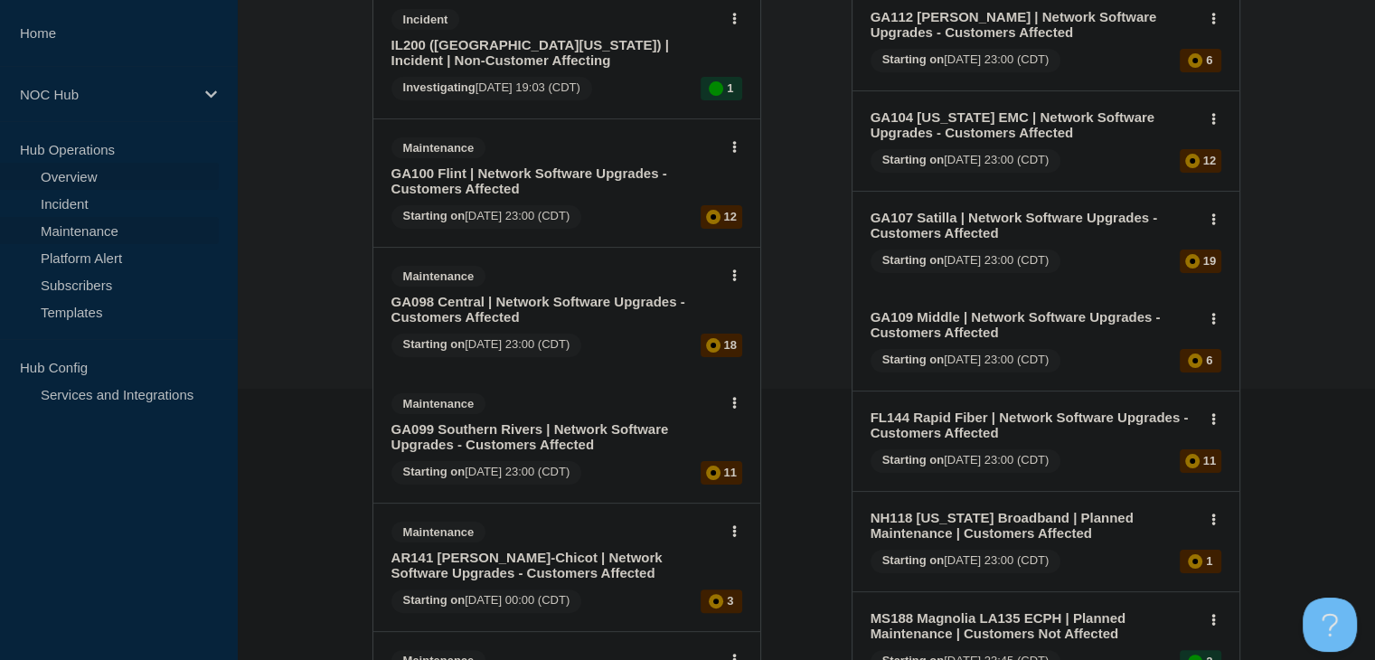
click at [127, 230] on link "Maintenance" at bounding box center [109, 230] width 219 height 27
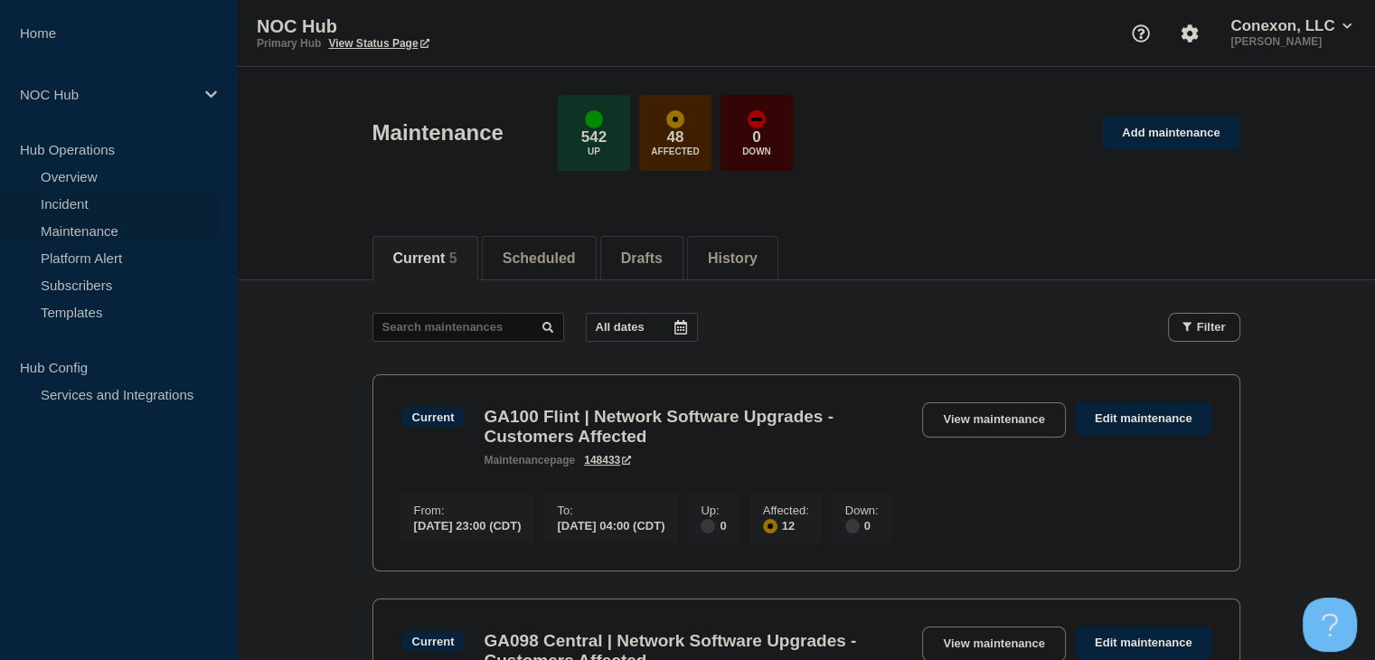
click at [71, 201] on link "Incident" at bounding box center [109, 203] width 219 height 27
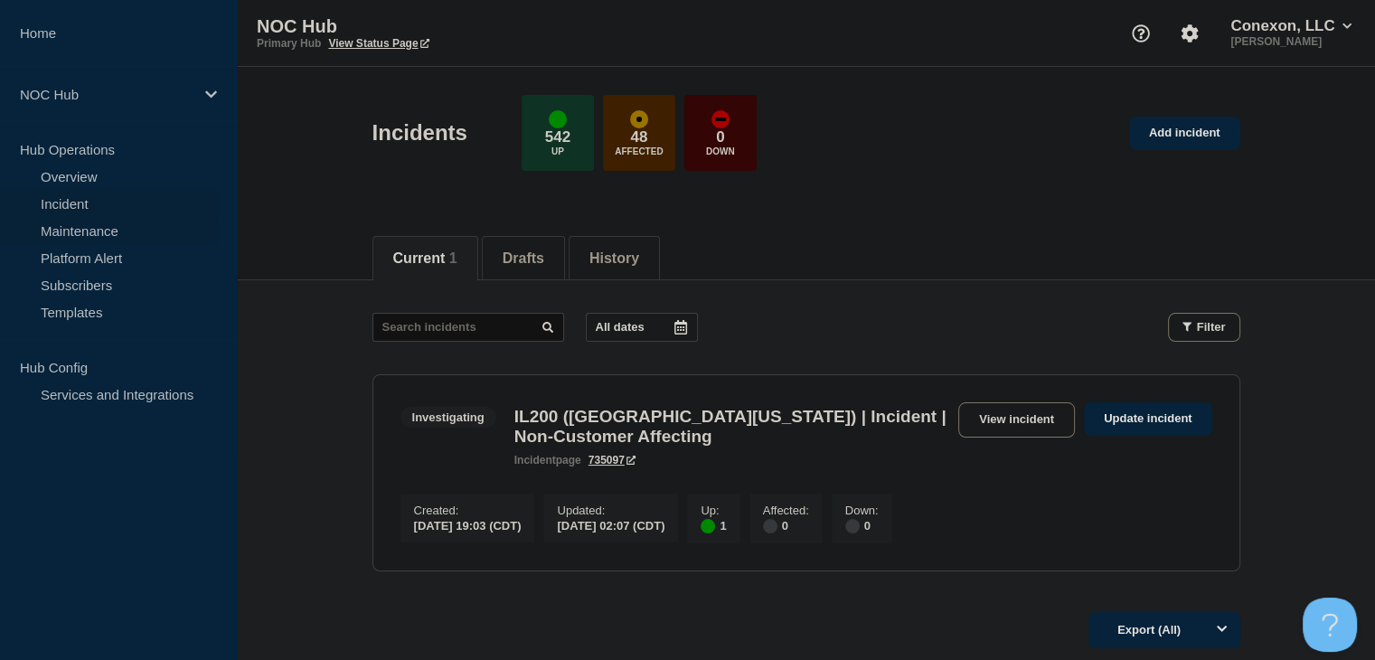
click at [85, 235] on link "Maintenance" at bounding box center [109, 230] width 219 height 27
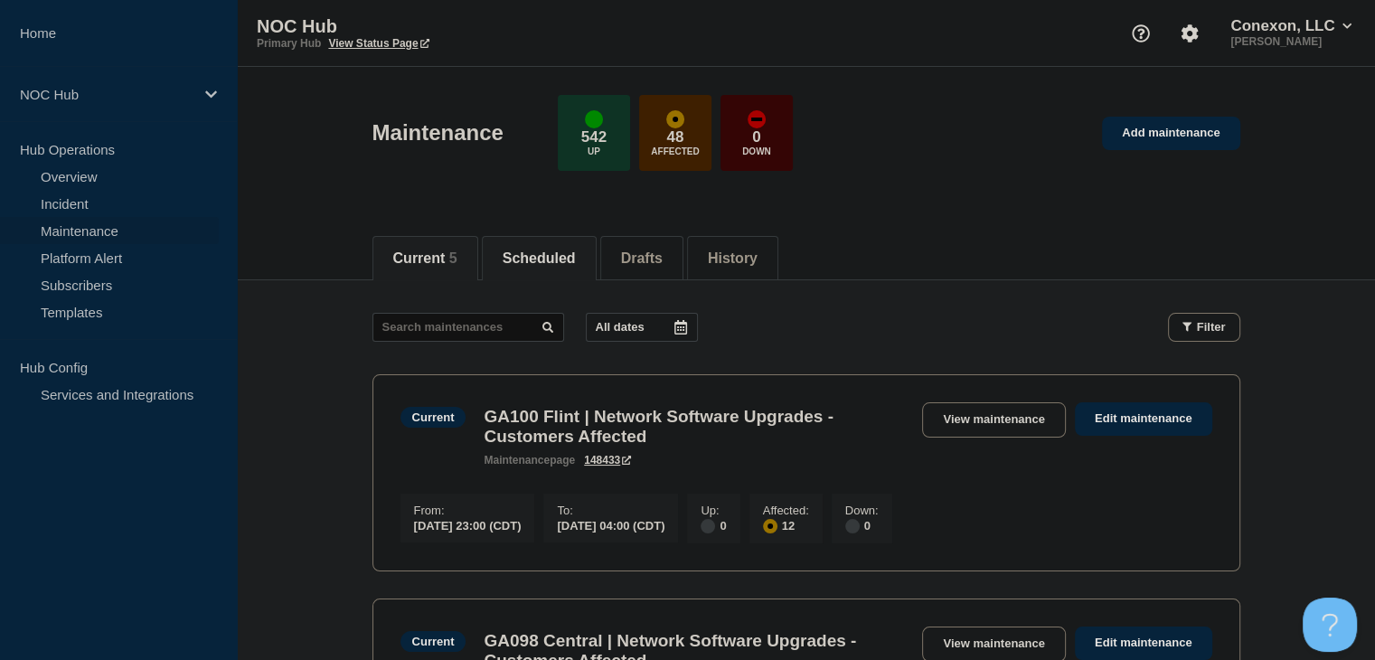
click at [572, 261] on button "Scheduled" at bounding box center [539, 258] width 73 height 16
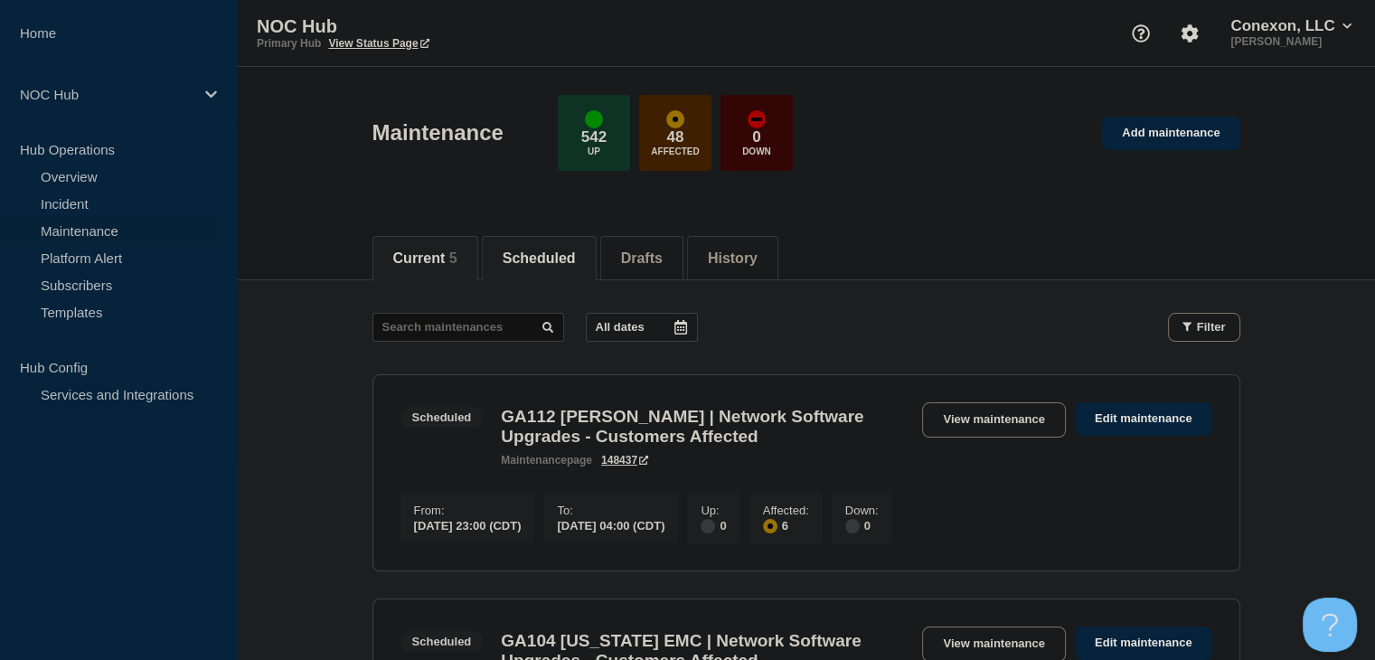
click at [430, 250] on button "Current 5" at bounding box center [425, 258] width 64 height 16
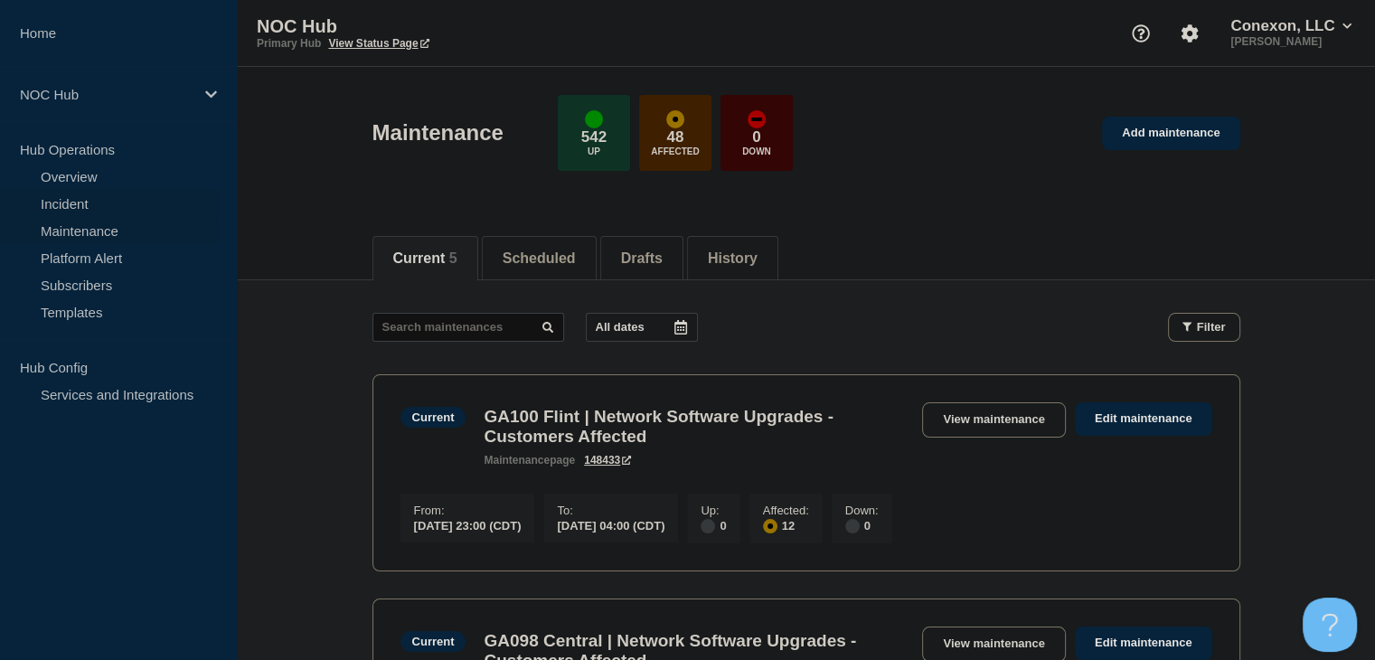
click at [90, 204] on link "Incident" at bounding box center [109, 203] width 219 height 27
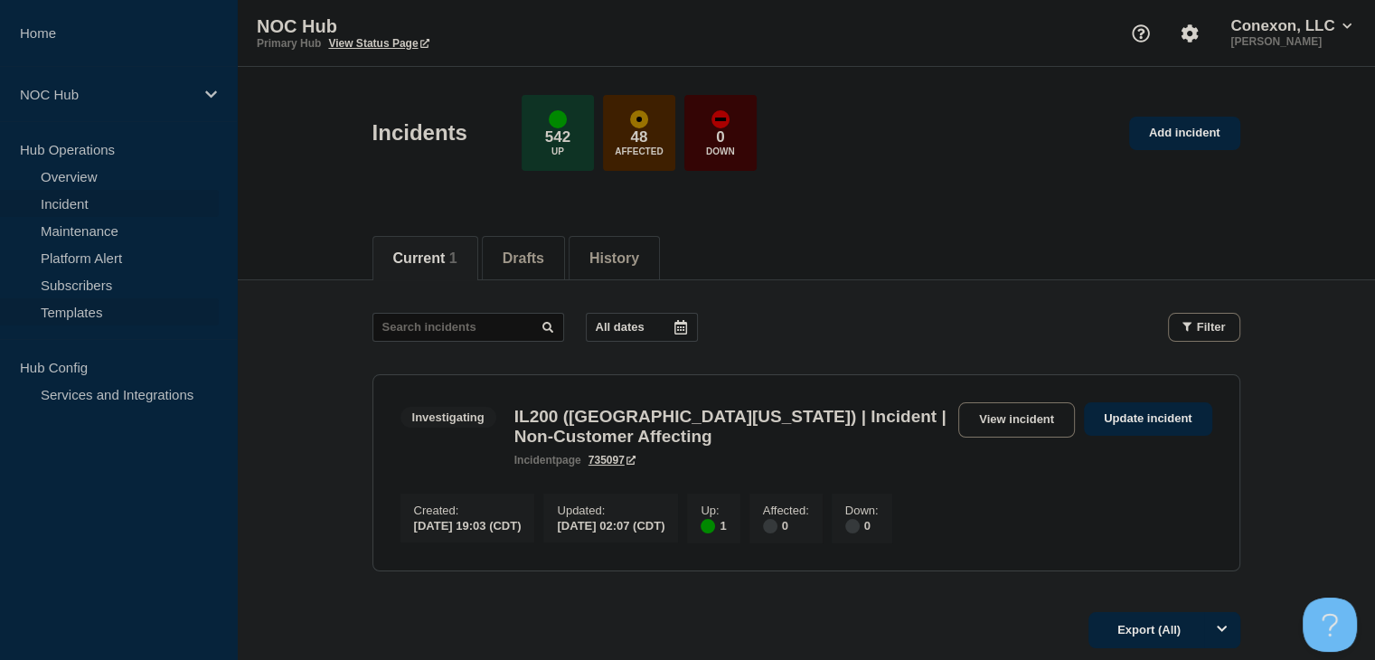
click at [92, 318] on link "Templates" at bounding box center [109, 311] width 219 height 27
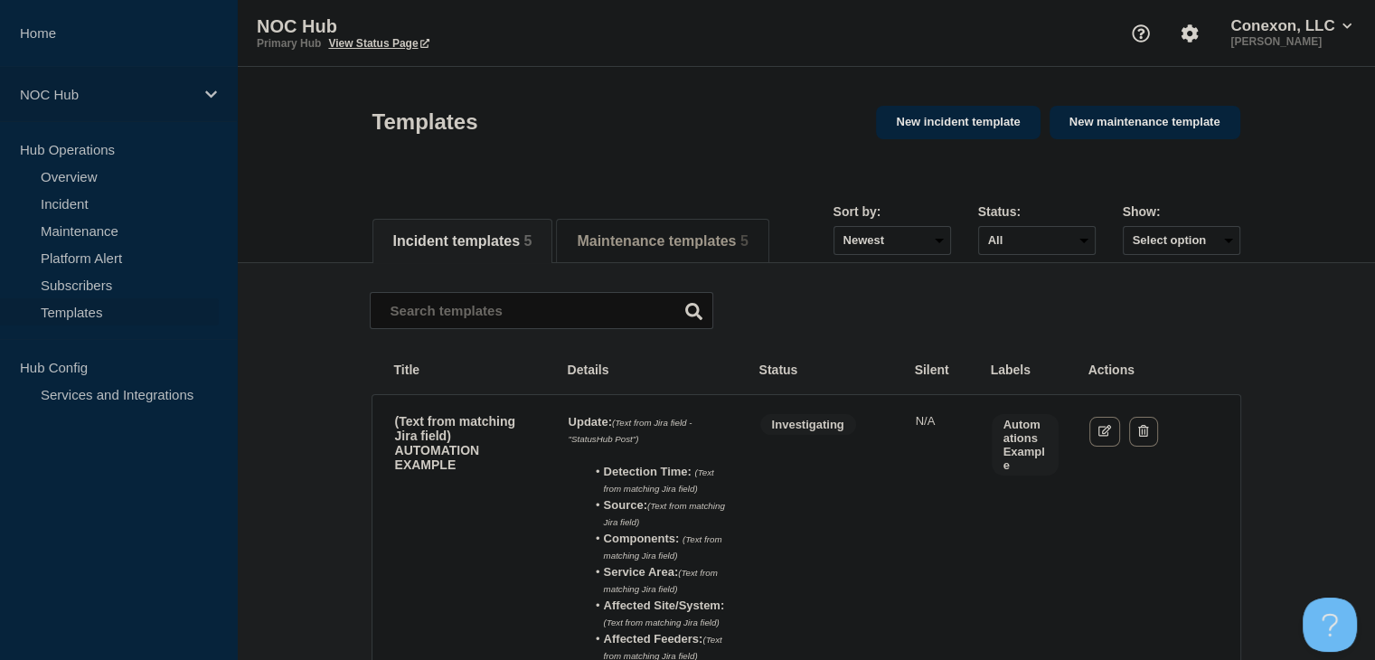
click at [221, 92] on div "NOC Hub" at bounding box center [118, 94] width 237 height 55
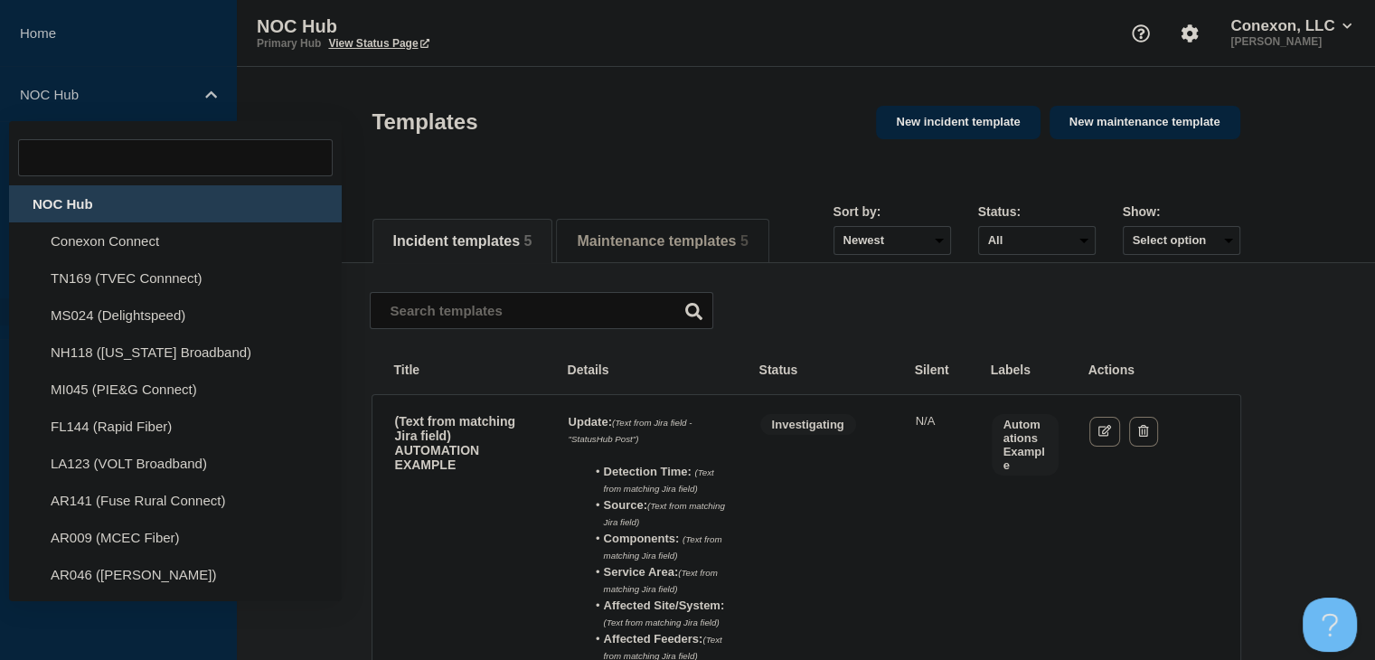
click at [277, 99] on header "Templates New incident template New maintenance template" at bounding box center [806, 134] width 1138 height 134
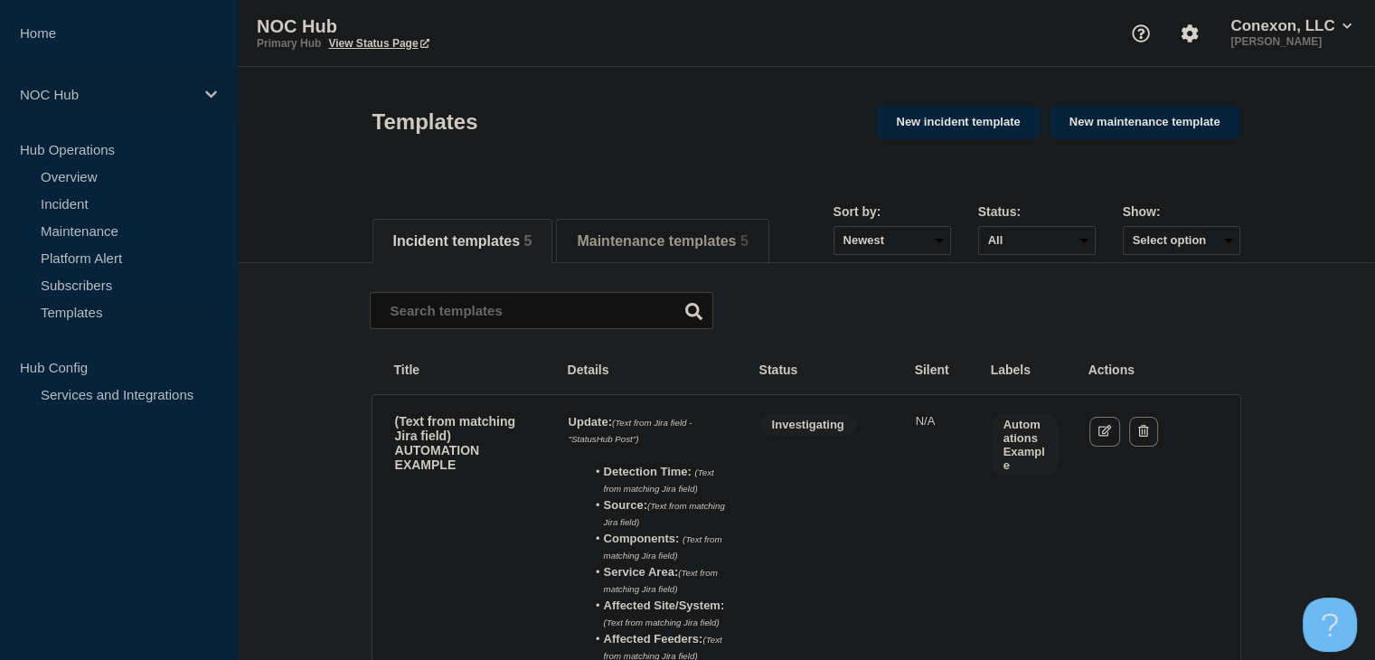
click at [198, 91] on div "NOC Hub" at bounding box center [118, 94] width 237 height 55
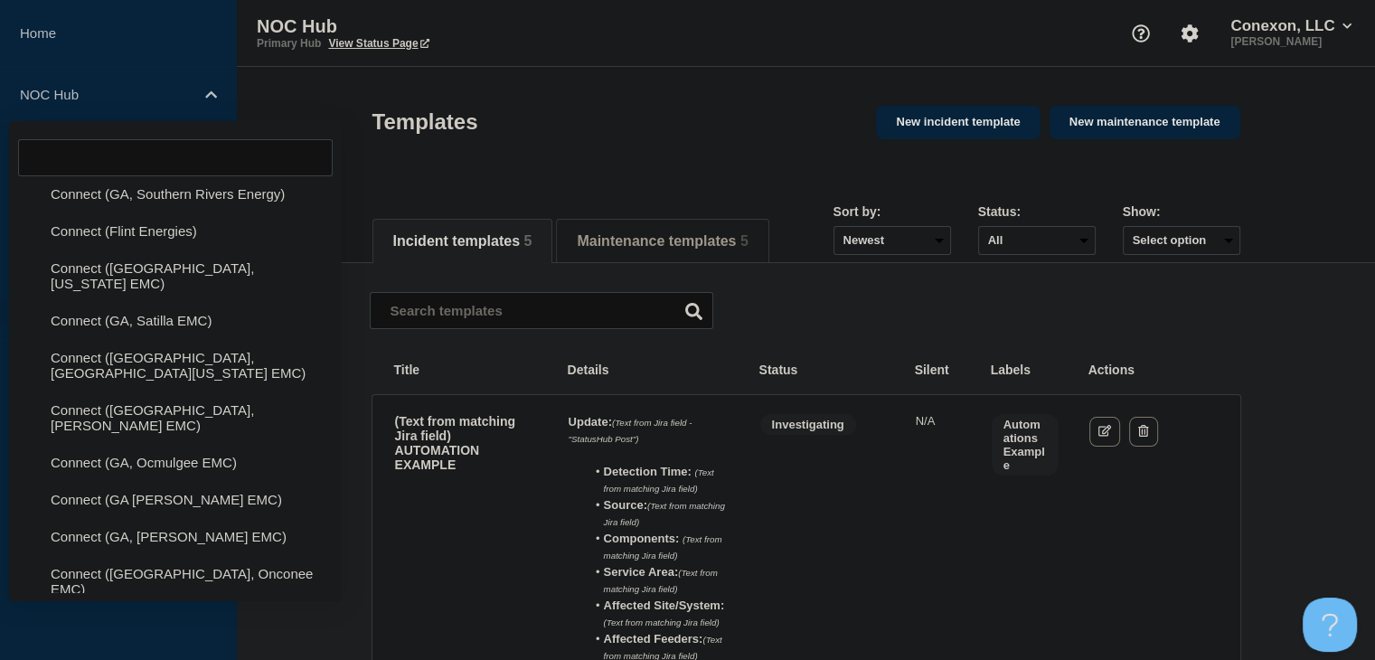
scroll to position [1176, 0]
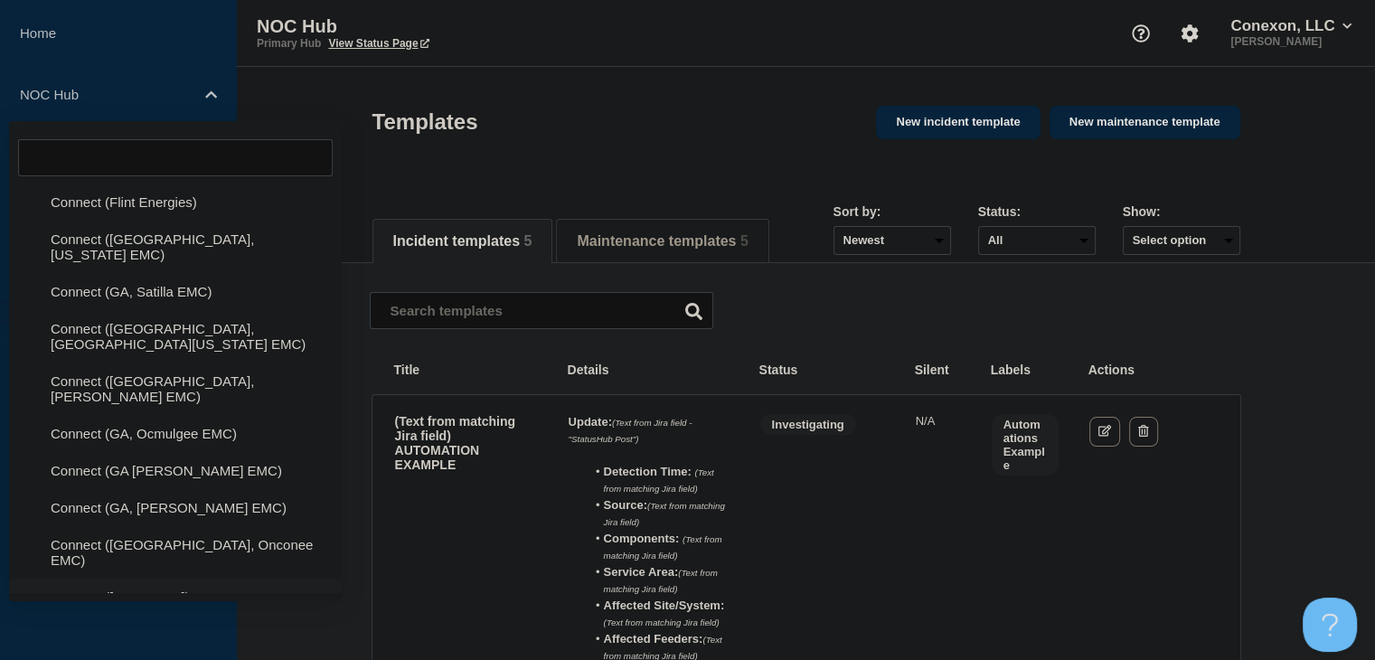
click at [72, 579] on li "Connect (Illinois)" at bounding box center [175, 597] width 333 height 37
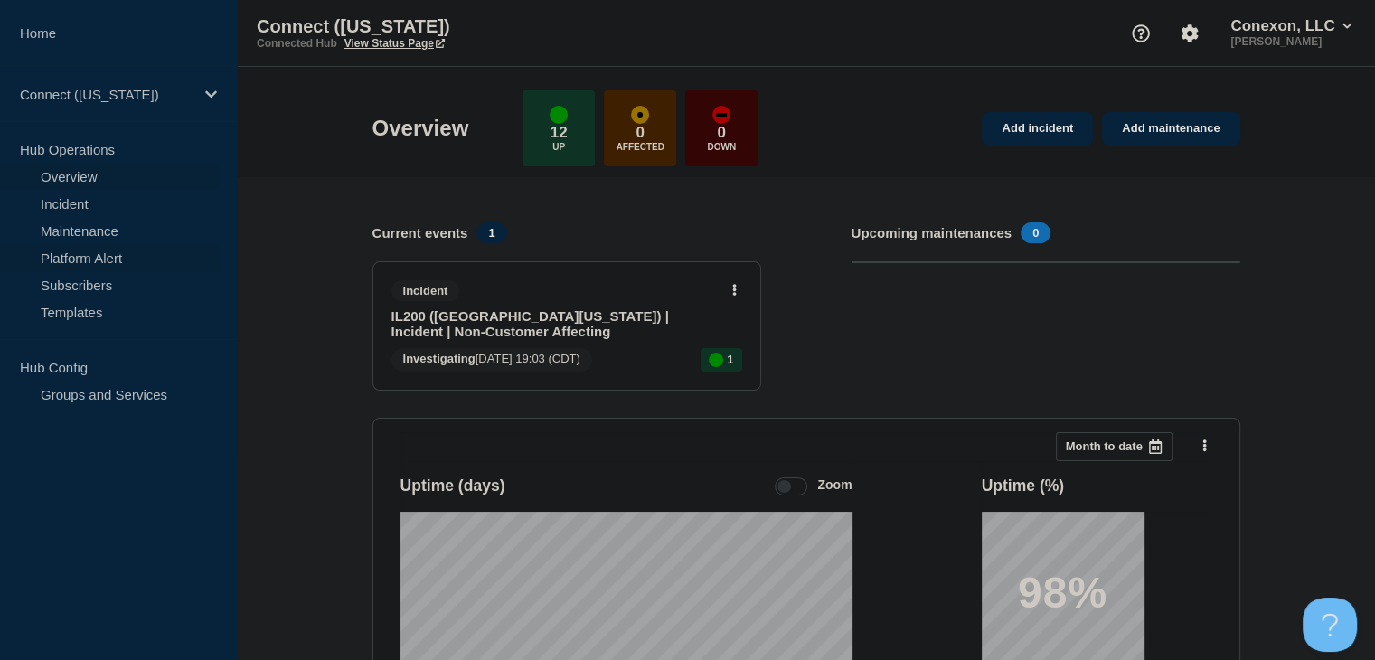
click at [112, 257] on link "Platform Alert" at bounding box center [109, 257] width 219 height 27
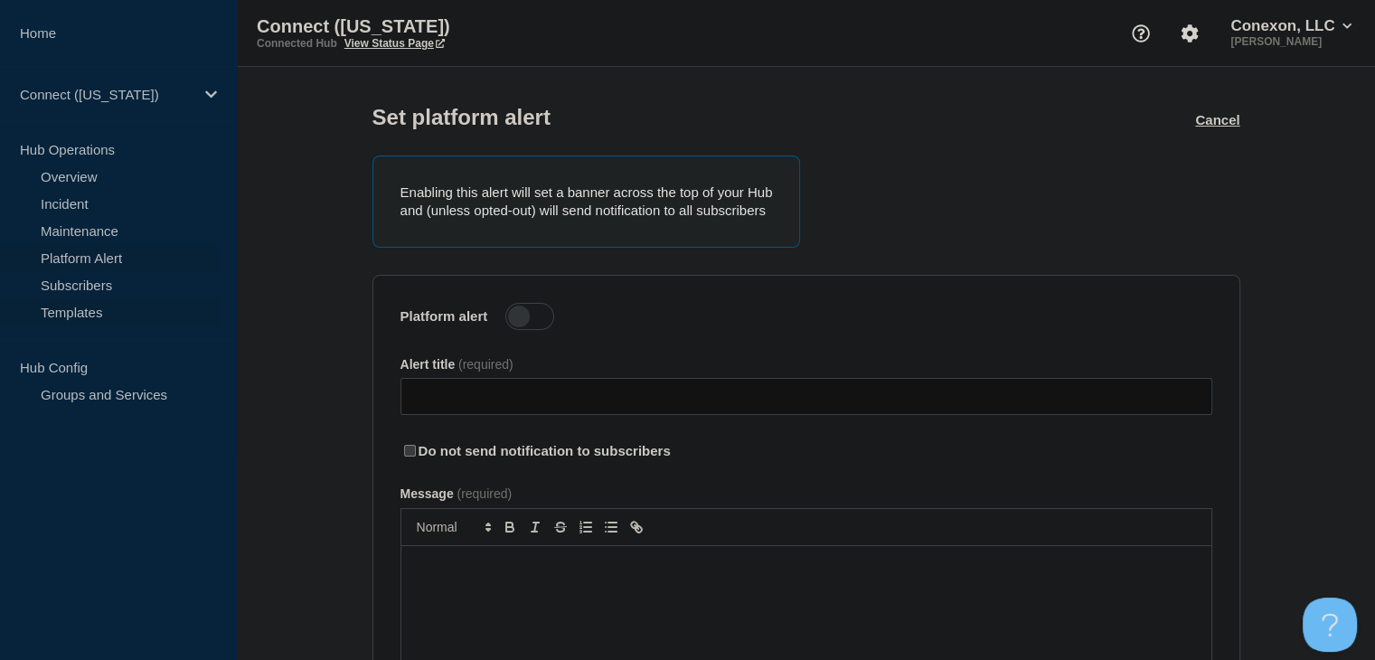
click at [97, 307] on link "Templates" at bounding box center [109, 311] width 219 height 27
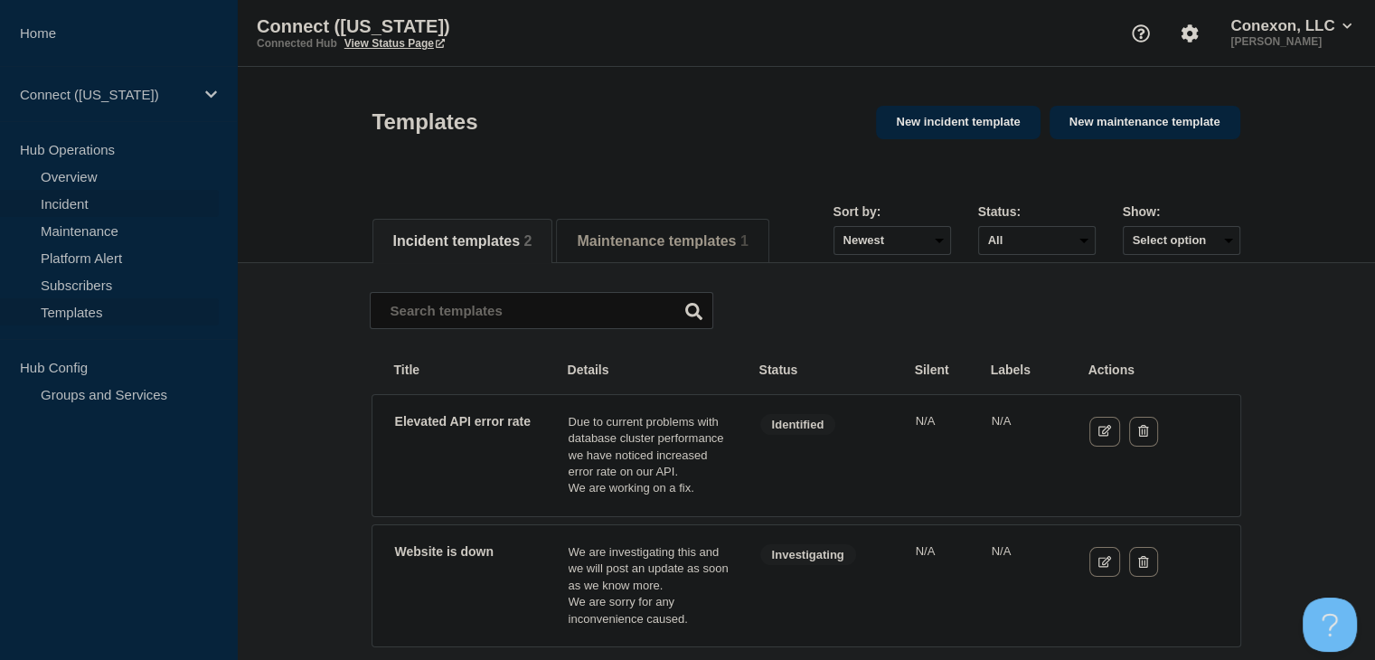
click at [111, 203] on link "Incident" at bounding box center [109, 203] width 219 height 27
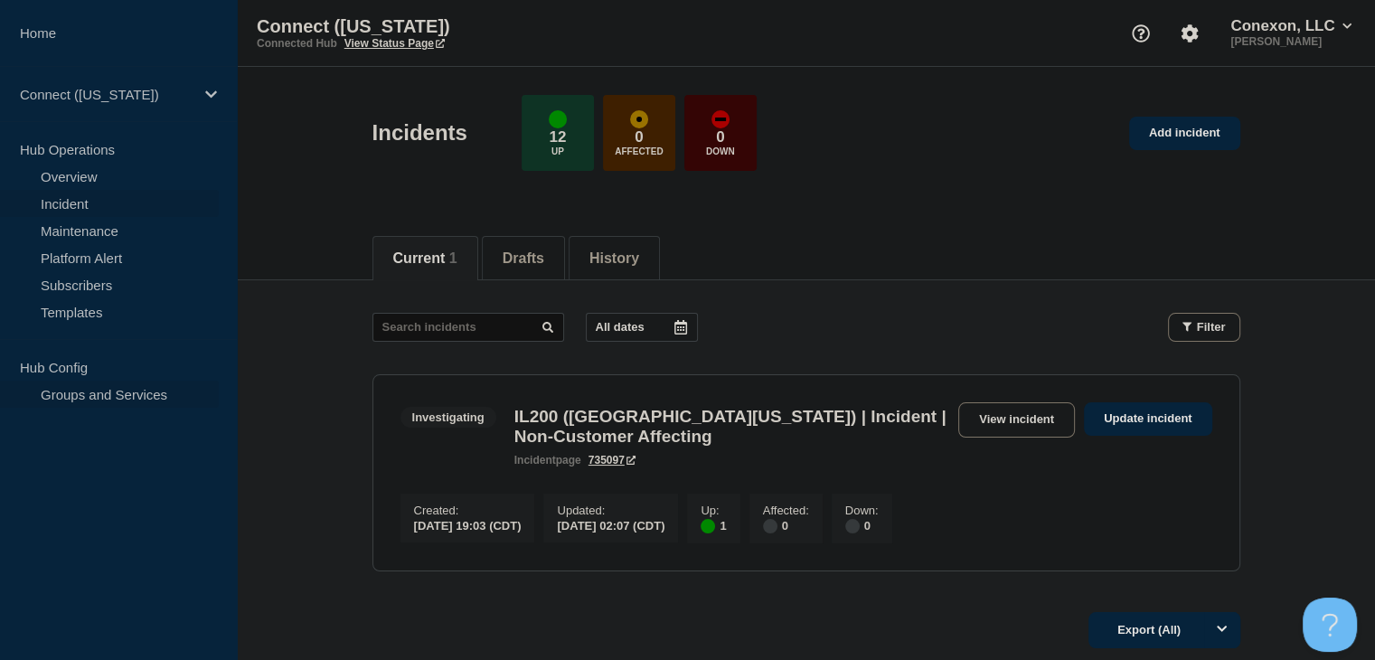
click at [86, 403] on link "Groups and Services" at bounding box center [109, 394] width 219 height 27
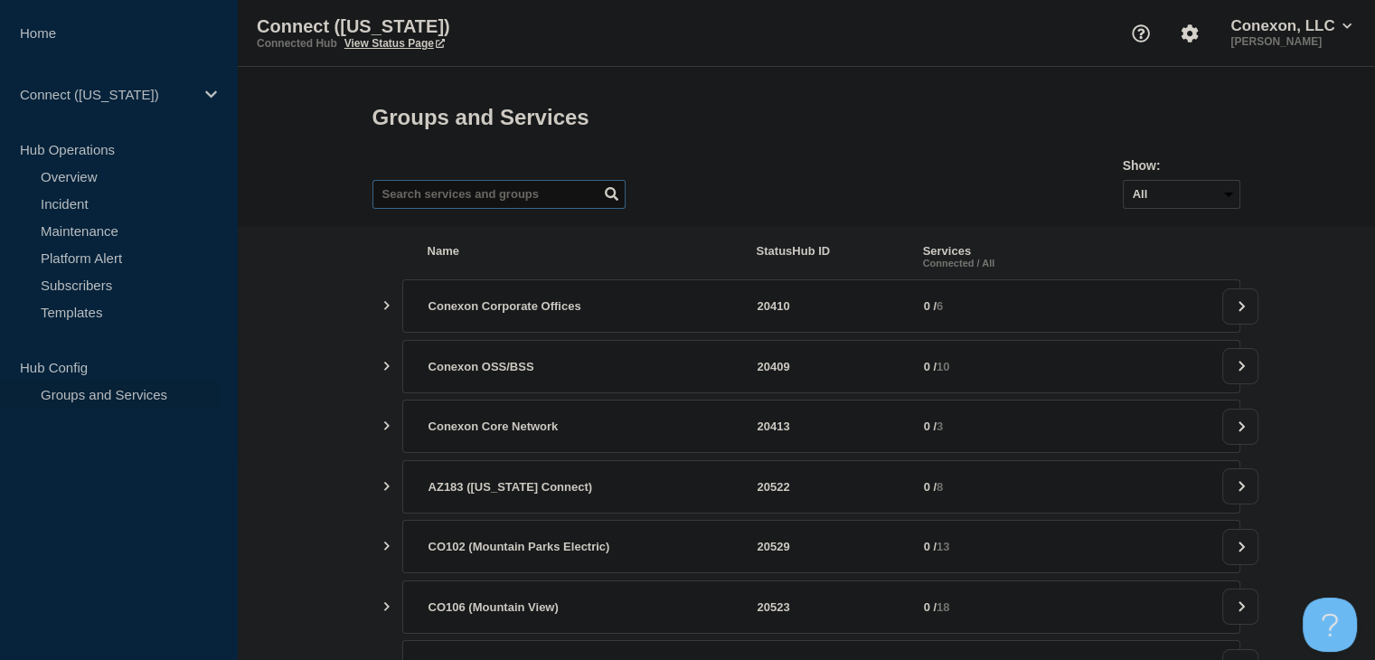
click at [480, 204] on input "text" at bounding box center [499, 194] width 253 height 29
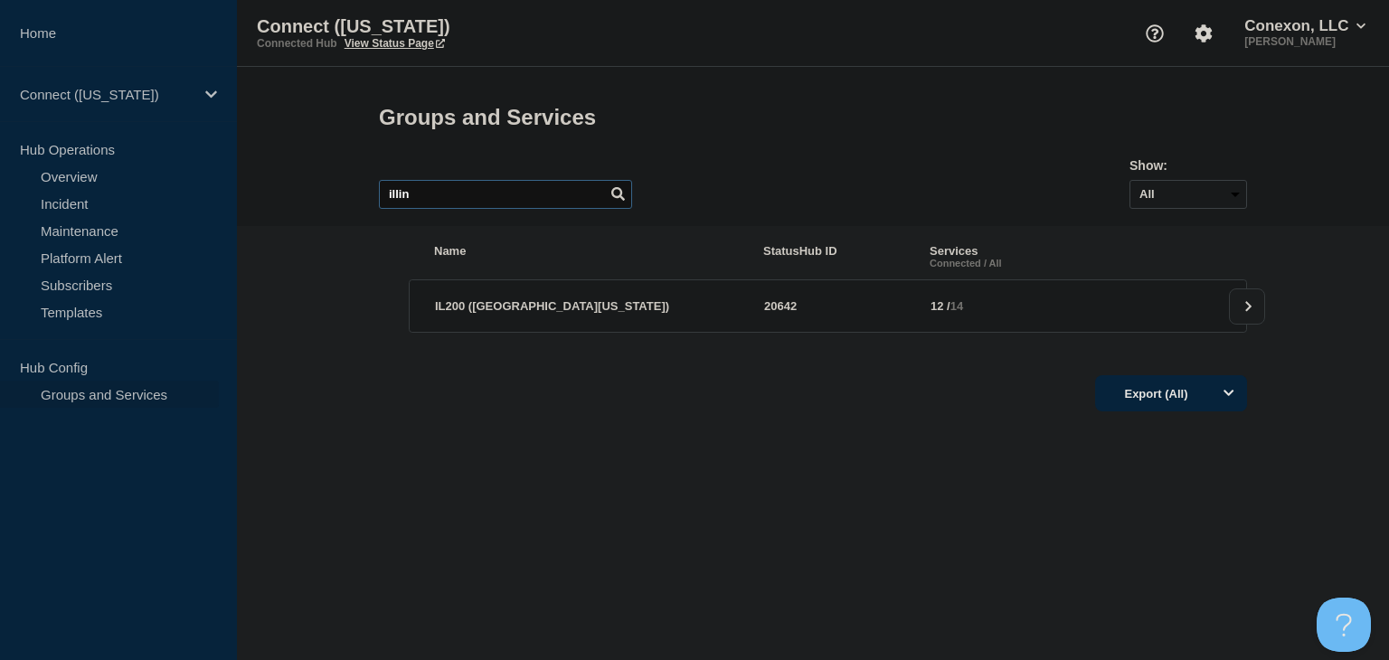
type input "illin"
click at [456, 313] on span "IL200 (Southern Illinois)" at bounding box center [552, 306] width 234 height 14
click at [1242, 325] on button at bounding box center [1247, 306] width 36 height 36
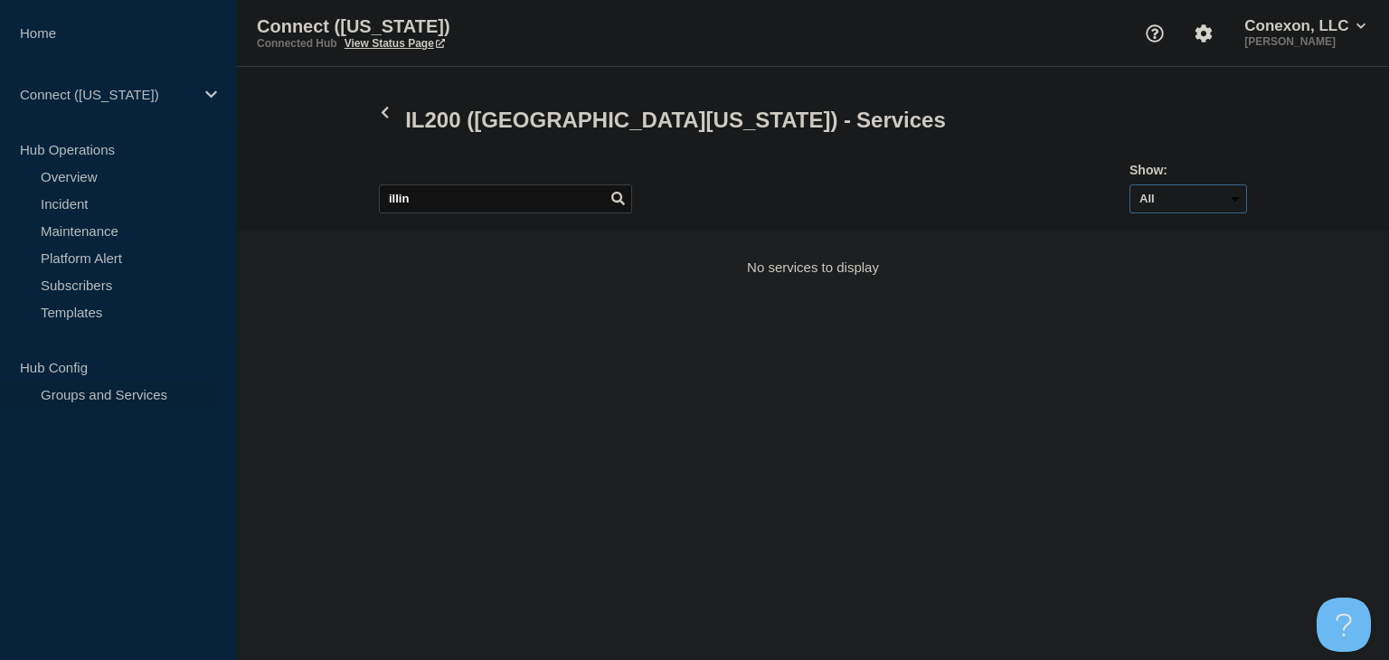
click at [1192, 203] on select "All Archived Non-archived" at bounding box center [1188, 198] width 118 height 29
click at [1073, 169] on div "illin Show: All Archived Non-archived" at bounding box center [813, 184] width 868 height 71
click at [123, 95] on p "Connect (Illinois)" at bounding box center [107, 94] width 174 height 15
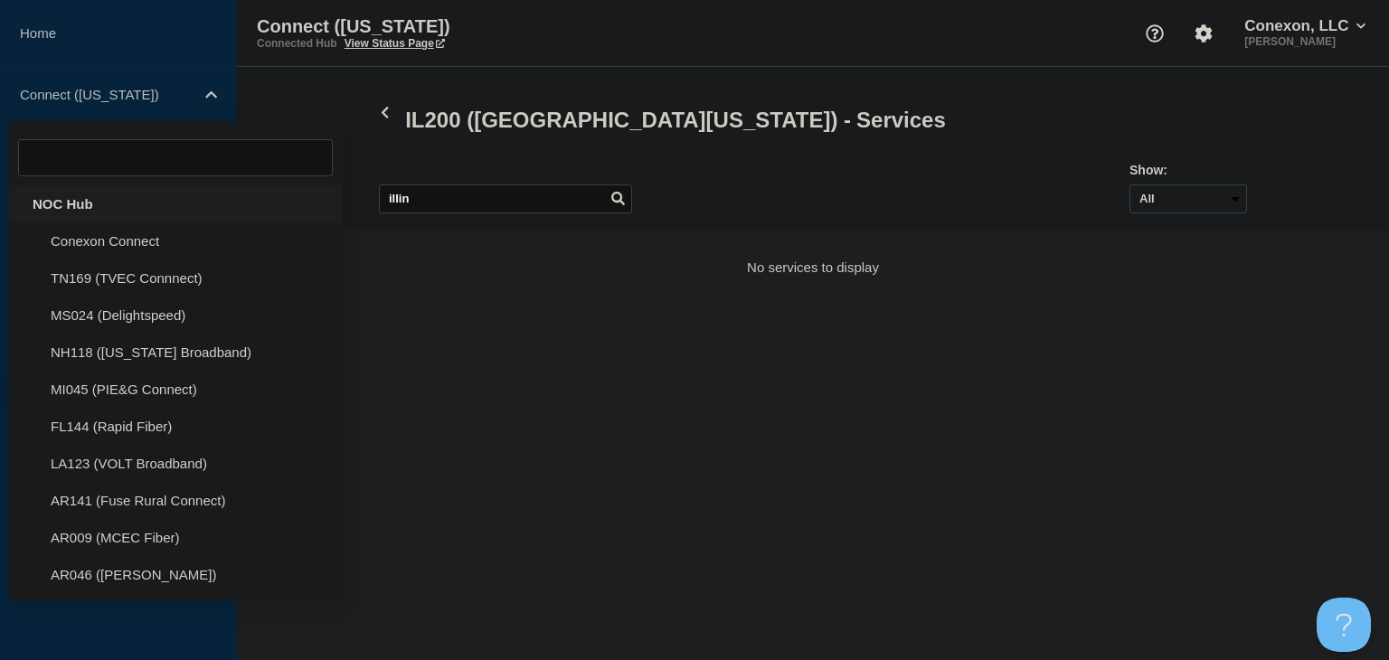
click at [104, 201] on div "NOC Hub" at bounding box center [175, 203] width 333 height 37
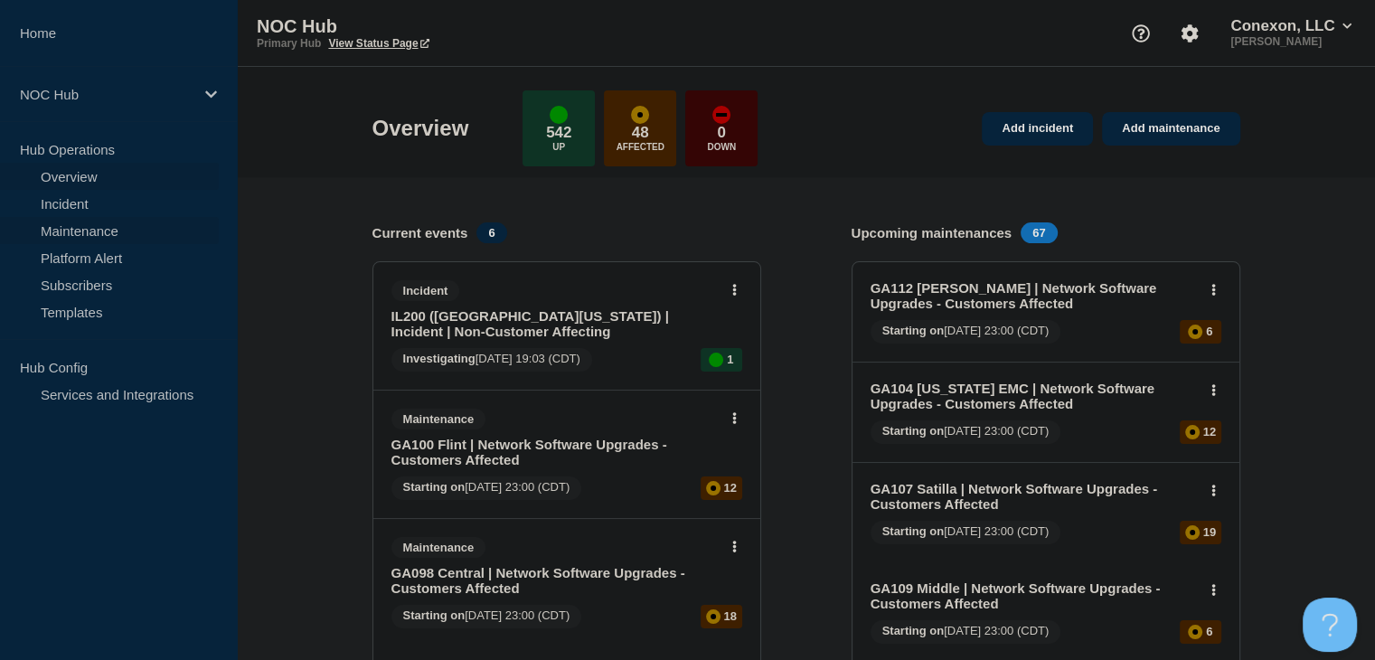
click at [105, 229] on link "Maintenance" at bounding box center [109, 230] width 219 height 27
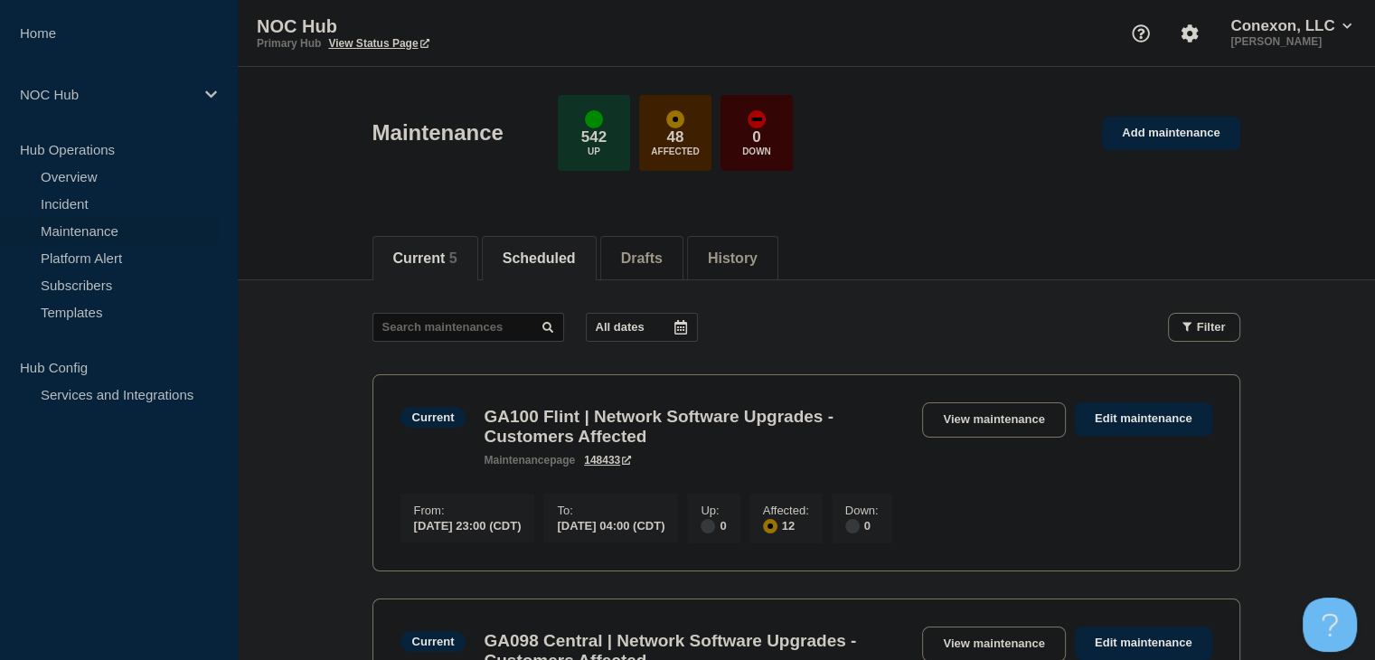
click at [571, 250] on button "Scheduled" at bounding box center [539, 258] width 73 height 16
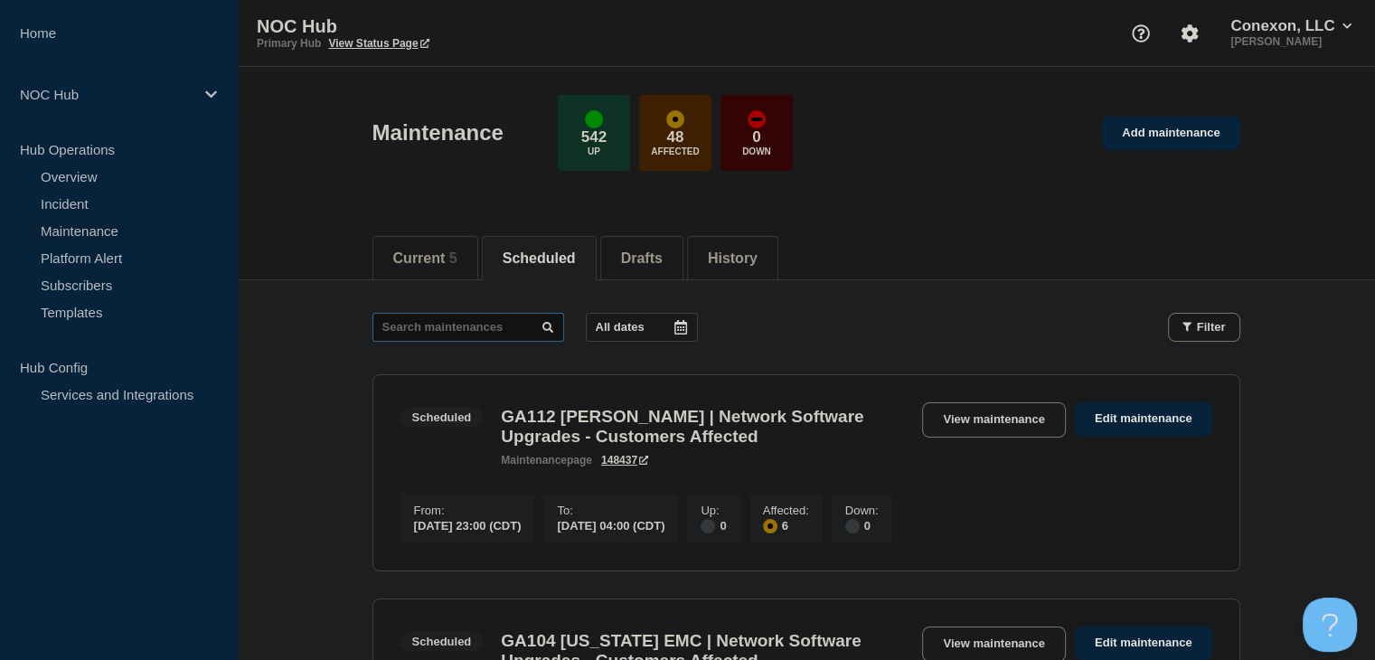
click at [496, 328] on input "text" at bounding box center [469, 327] width 192 height 29
type input "31655"
